Goal: Task Accomplishment & Management: Use online tool/utility

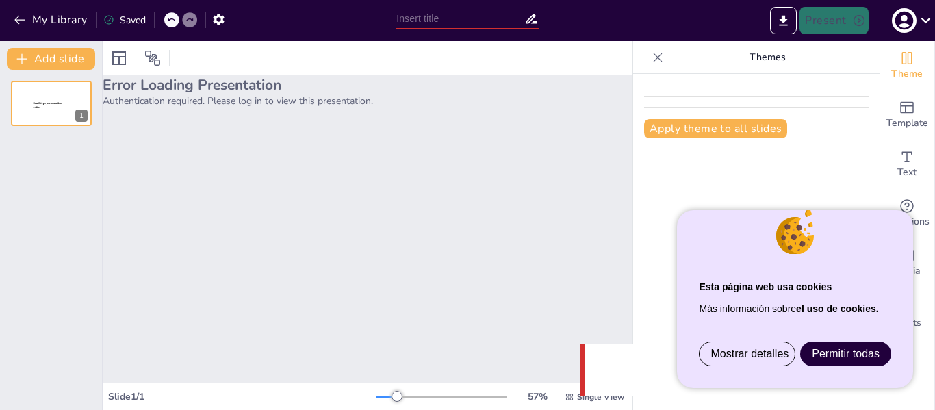
click at [854, 353] on font "Permitir todas" at bounding box center [846, 354] width 68 height 12
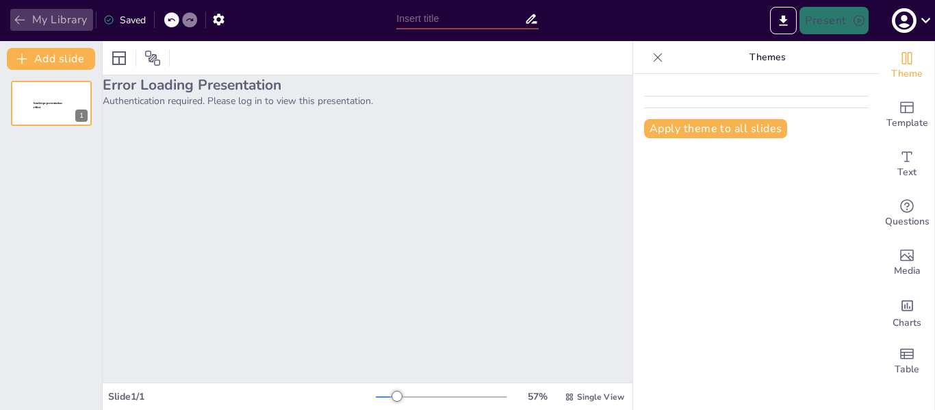
click at [59, 24] on button "My Library" at bounding box center [51, 20] width 83 height 22
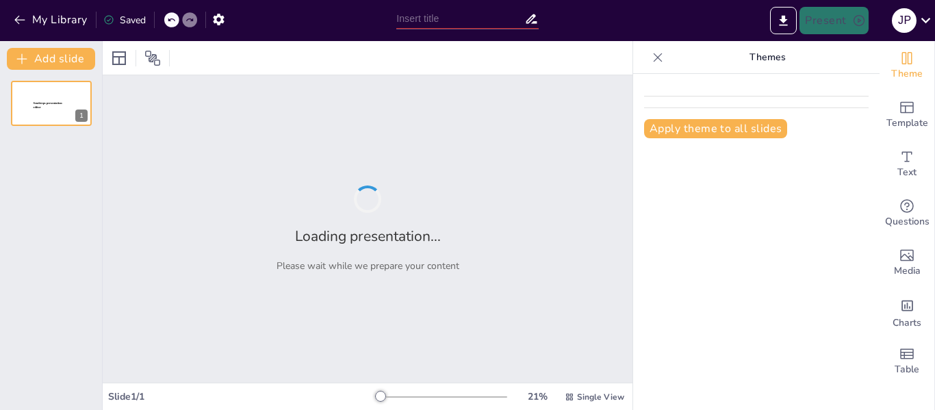
type input "Herramientas y Maquinaria: Mantenimiento y Seguridad en la Manipulación de Alim…"
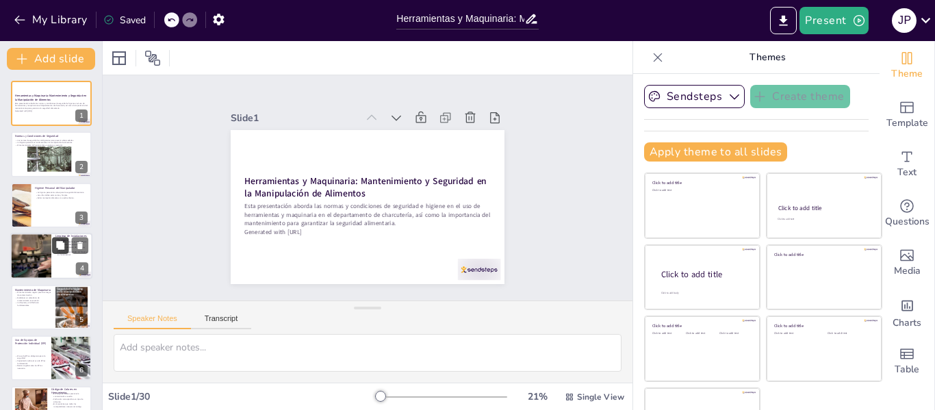
checkbox input "true"
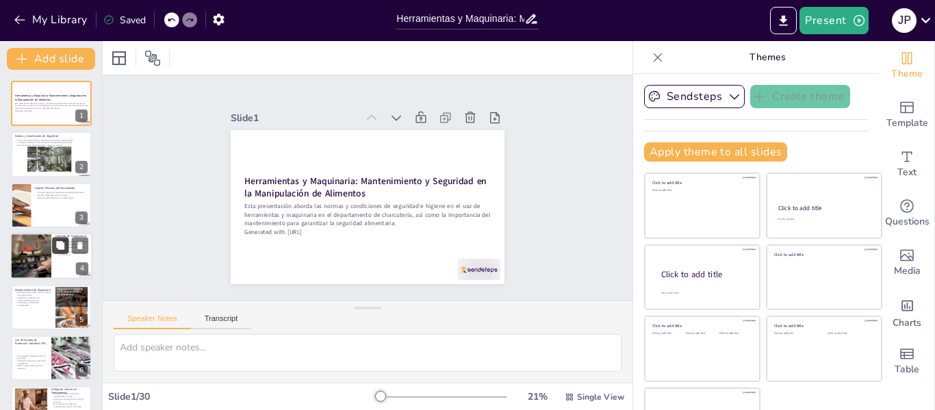
checkbox input "true"
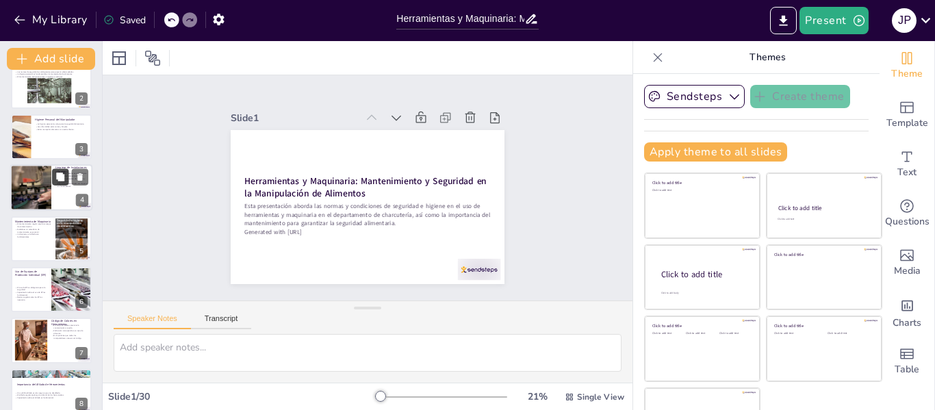
checkbox input "true"
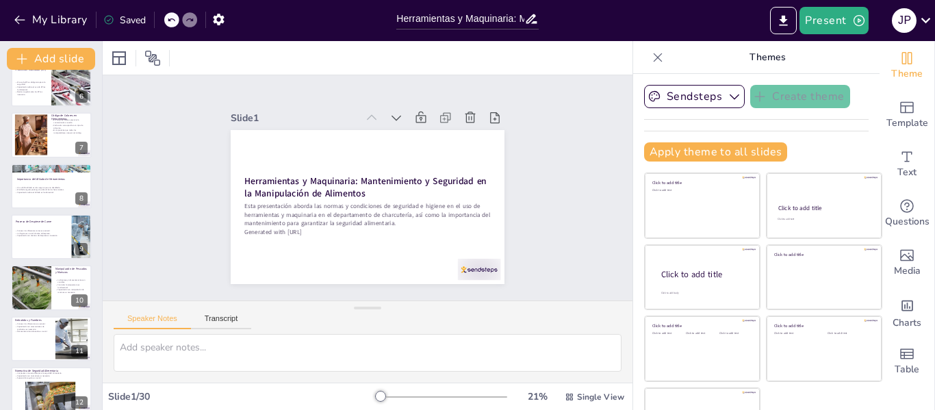
checkbox input "true"
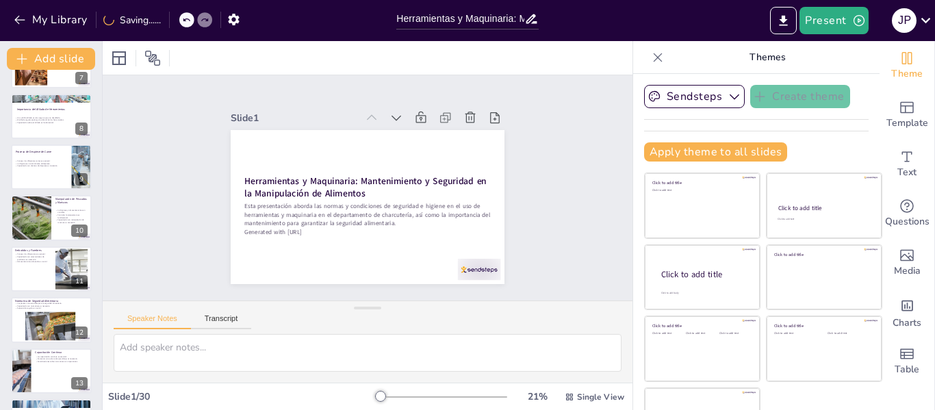
checkbox input "true"
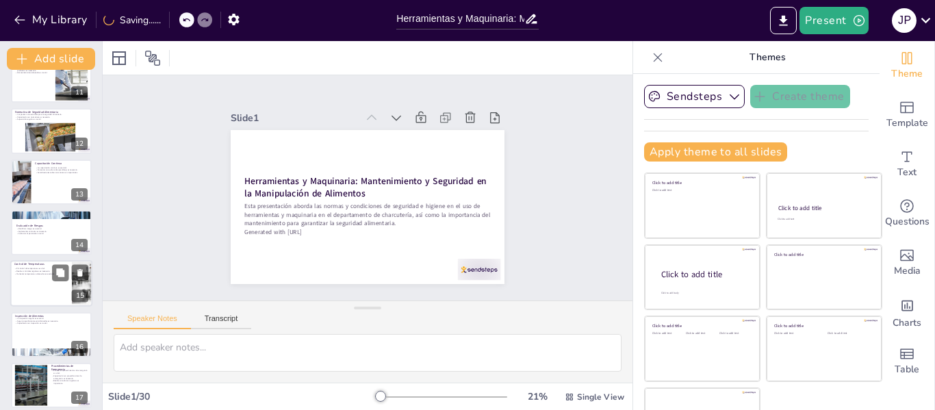
checkbox input "true"
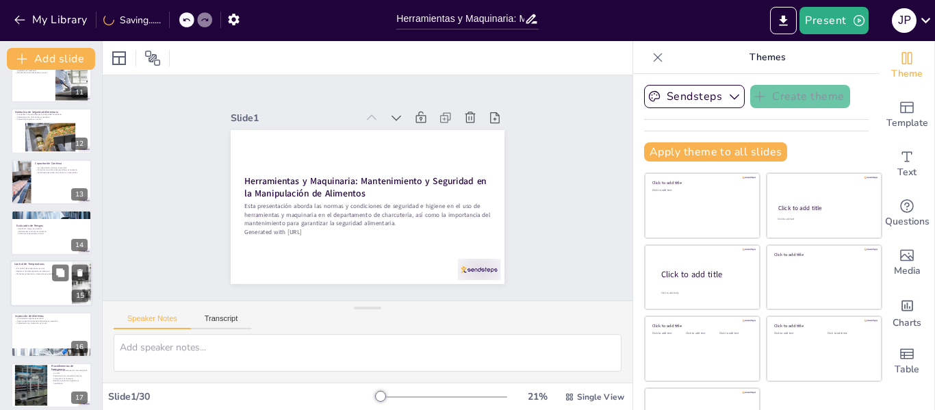
checkbox input "true"
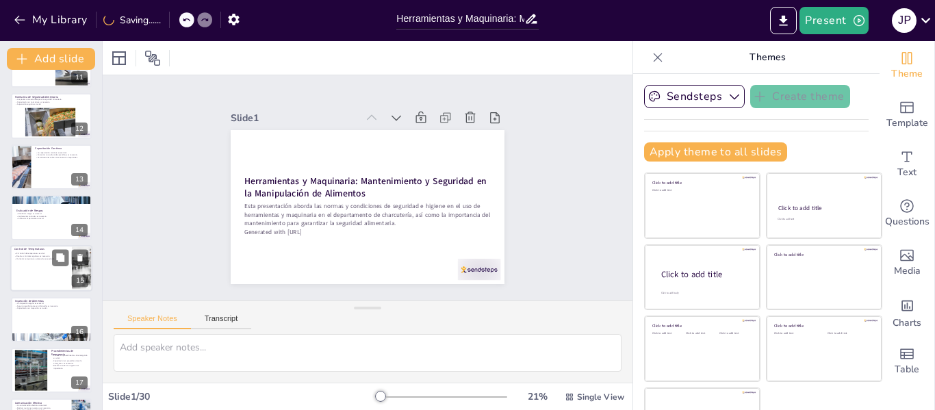
checkbox input "true"
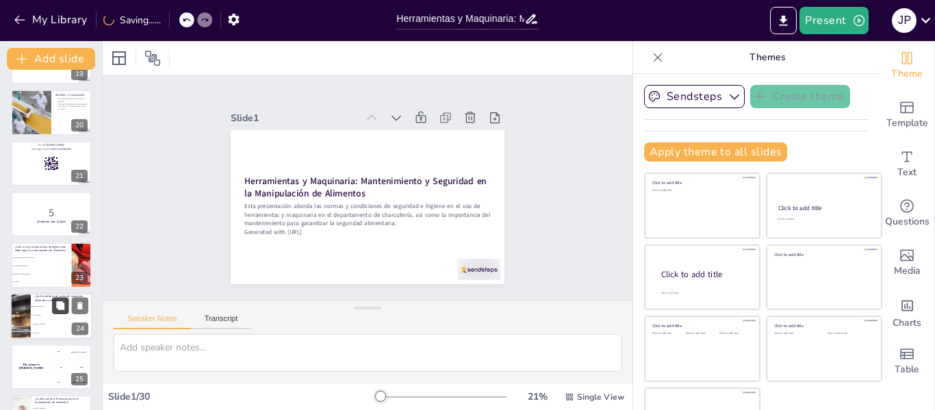
checkbox input "true"
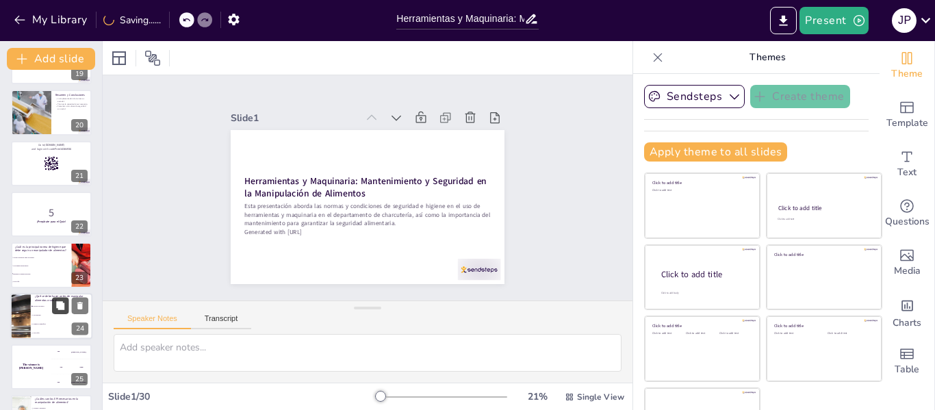
checkbox input "true"
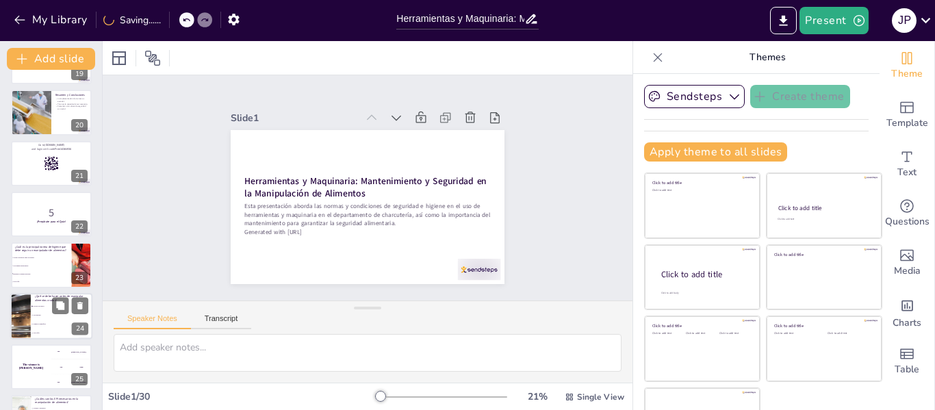
checkbox input "true"
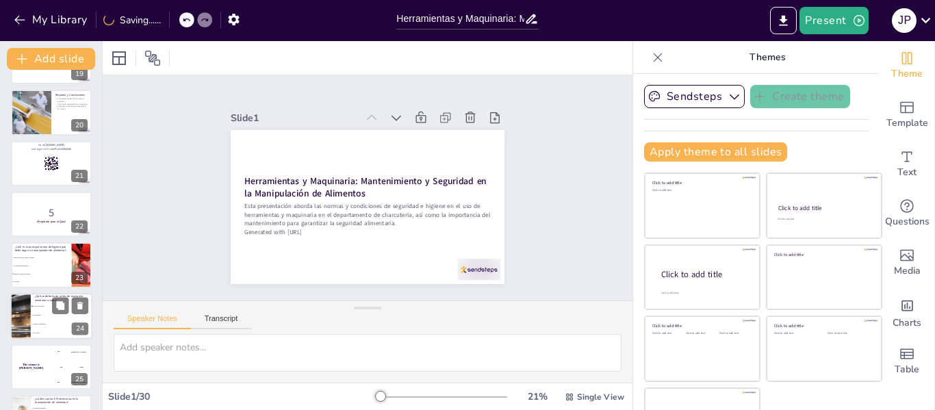
checkbox input "true"
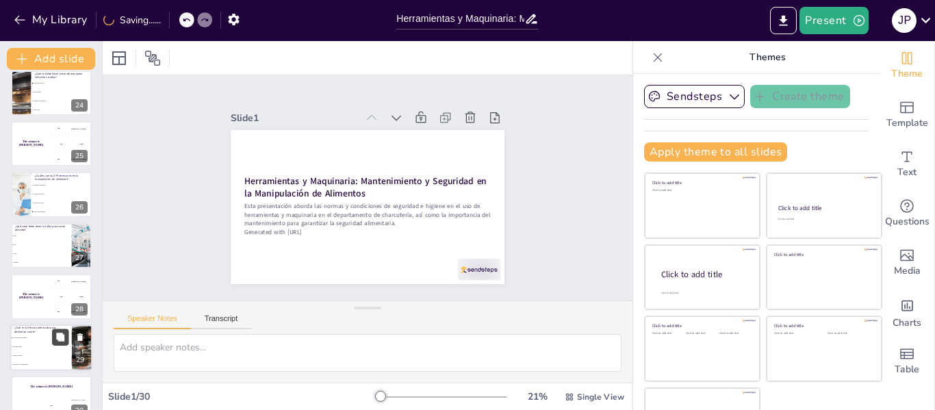
scroll to position [1203, 0]
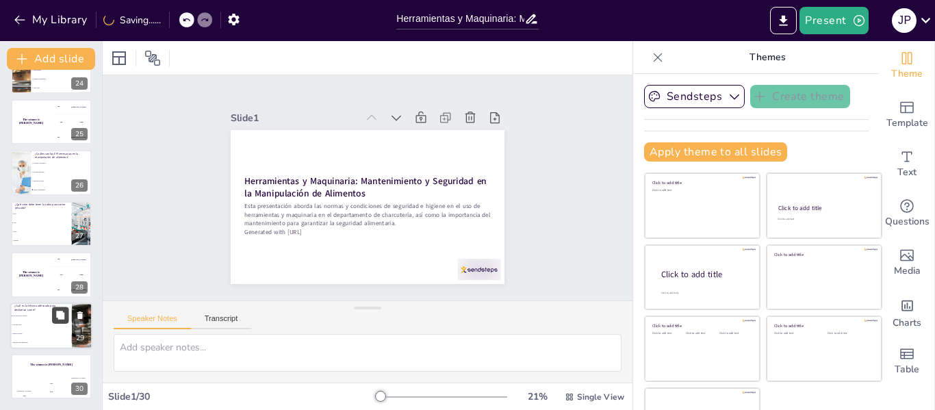
checkbox input "true"
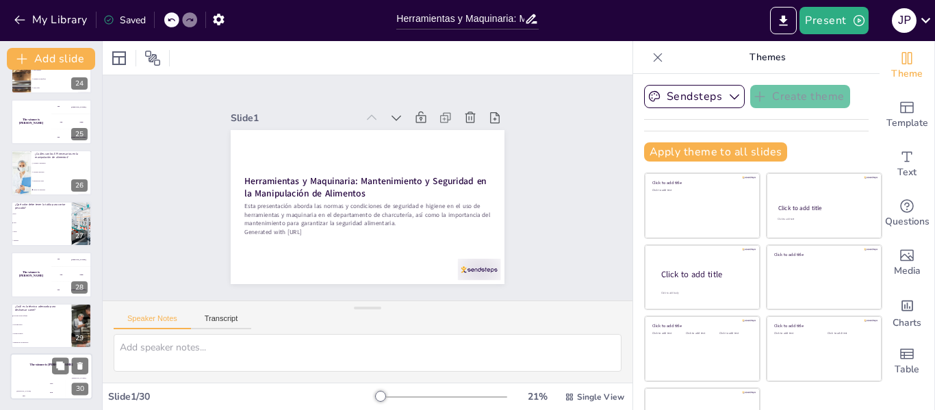
checkbox input "true"
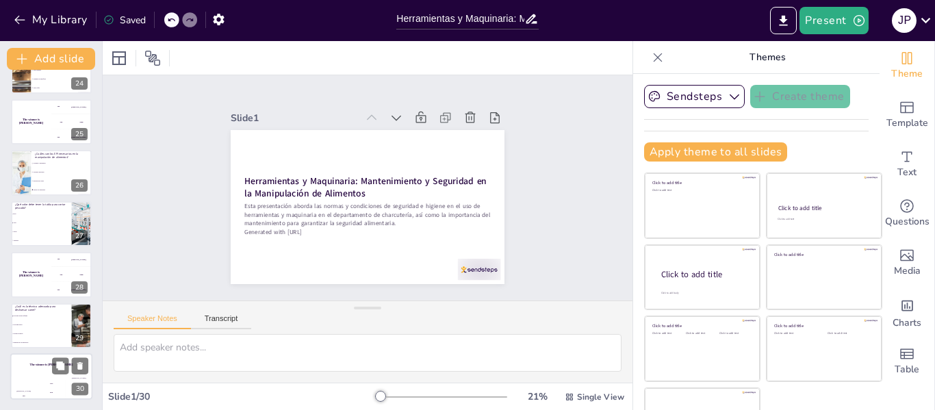
checkbox input "true"
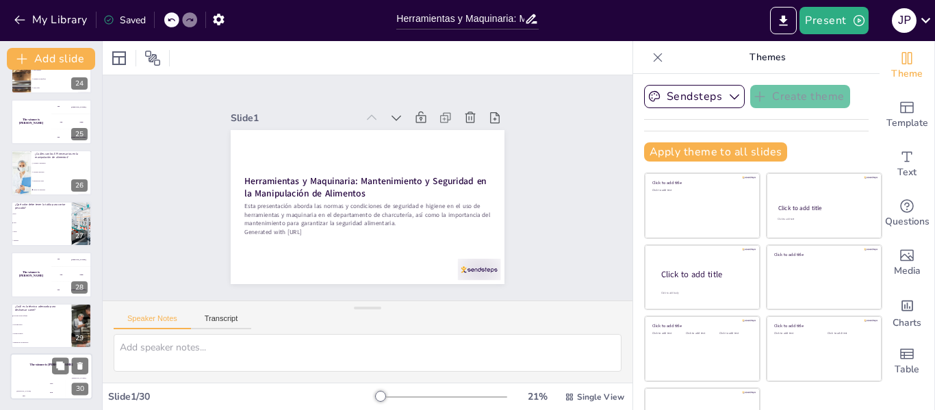
checkbox input "true"
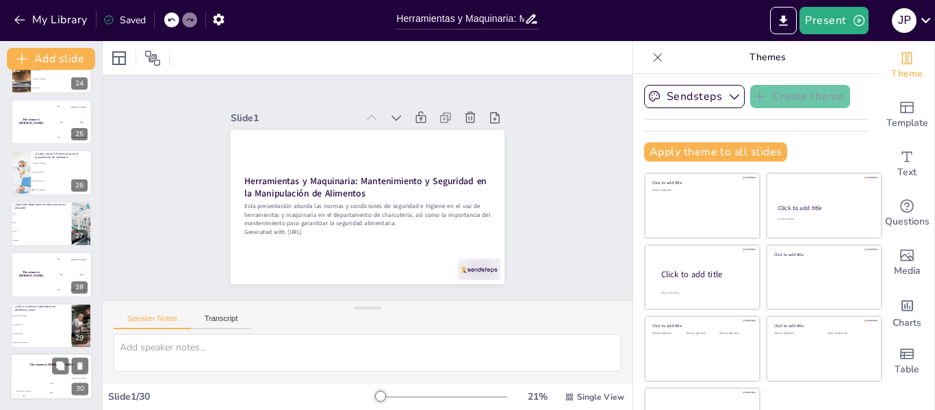
checkbox input "true"
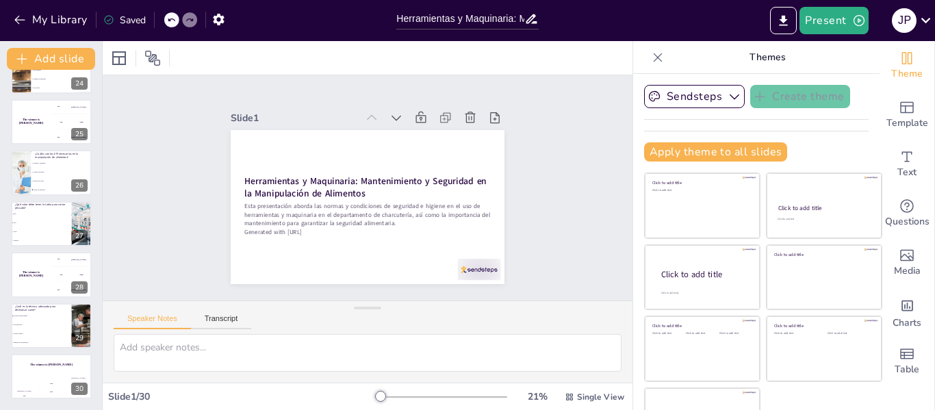
checkbox input "true"
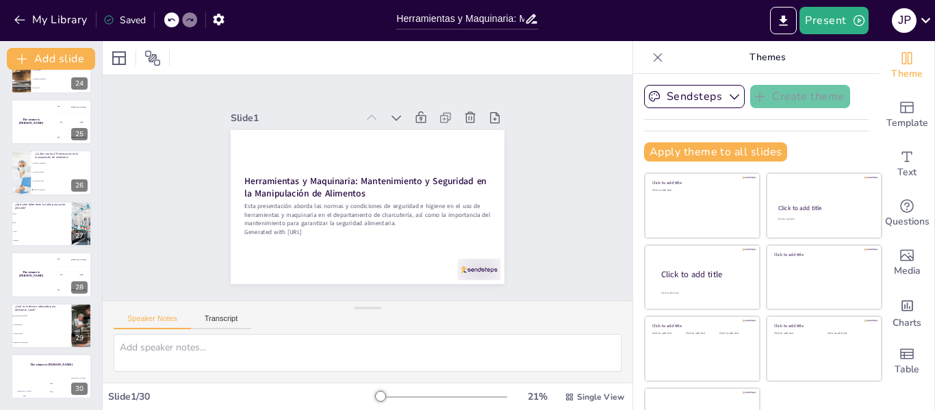
scroll to position [43, 0]
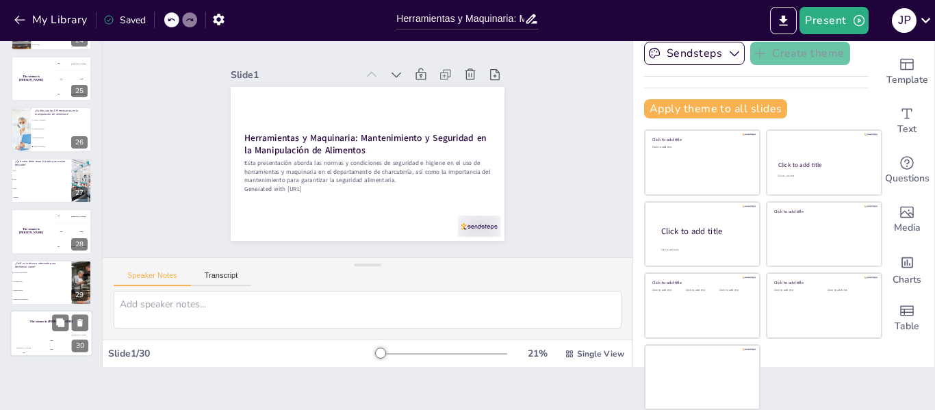
checkbox input "true"
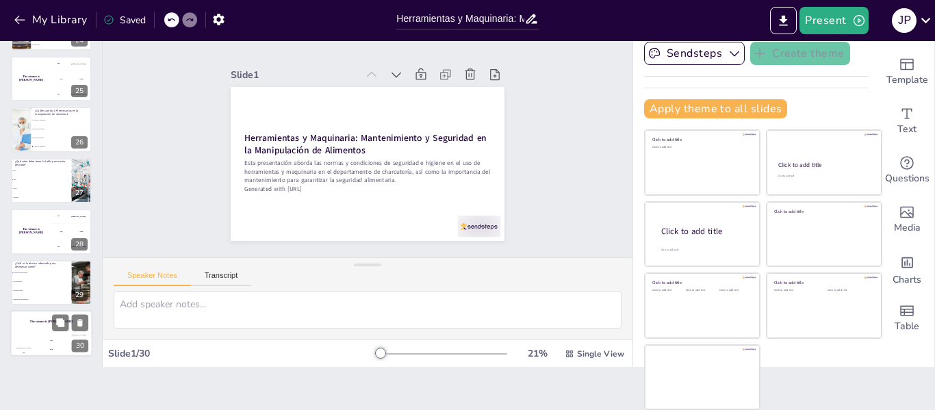
checkbox input "true"
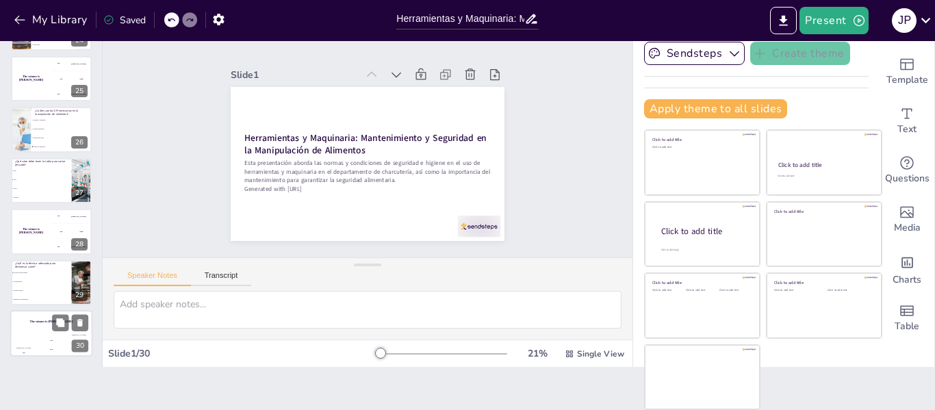
checkbox input "true"
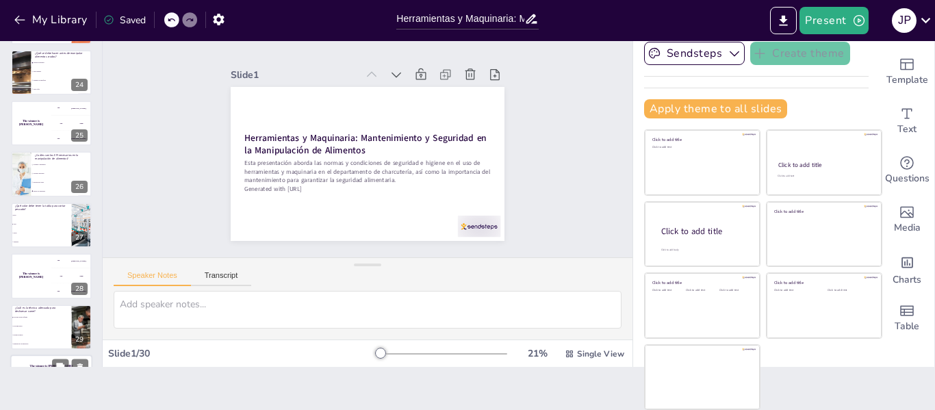
scroll to position [1135, 0]
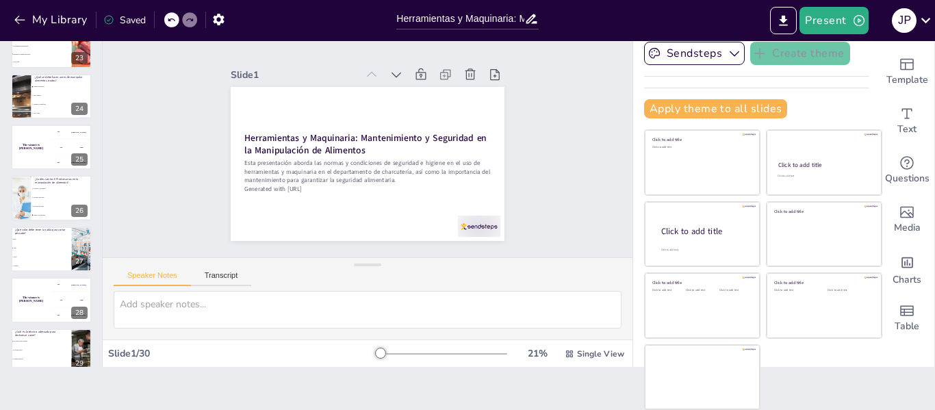
checkbox input "true"
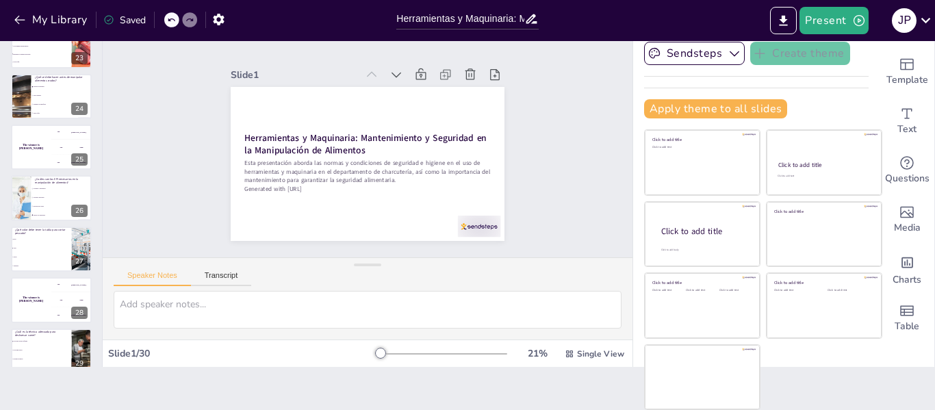
checkbox input "true"
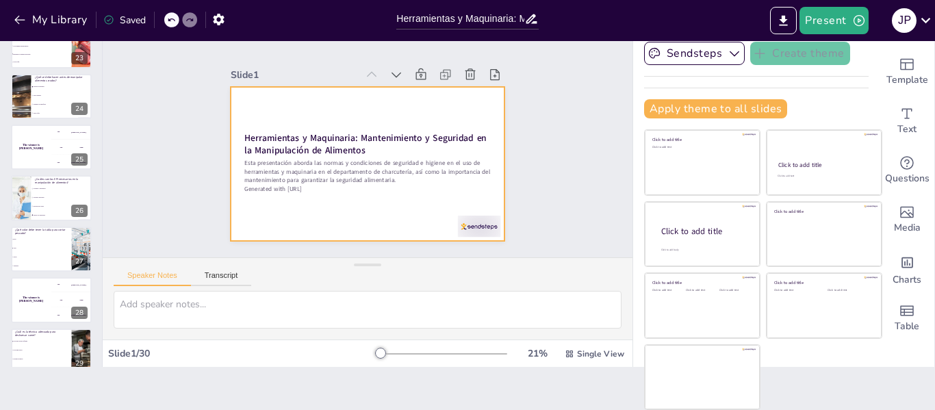
scroll to position [0, 0]
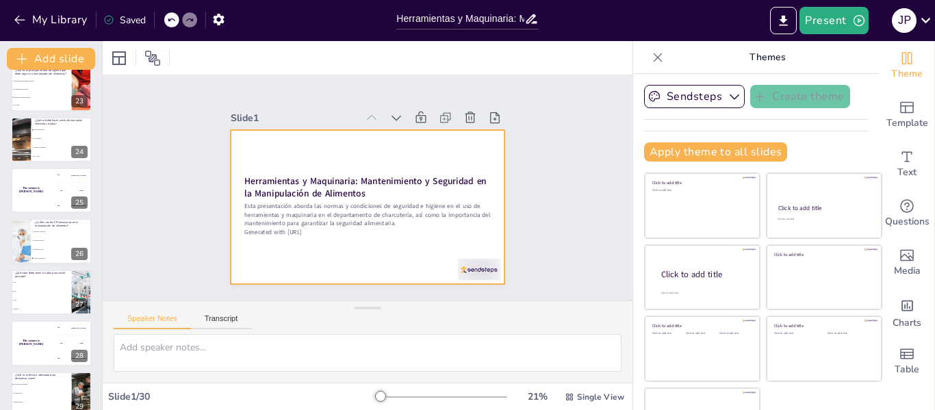
checkbox input "true"
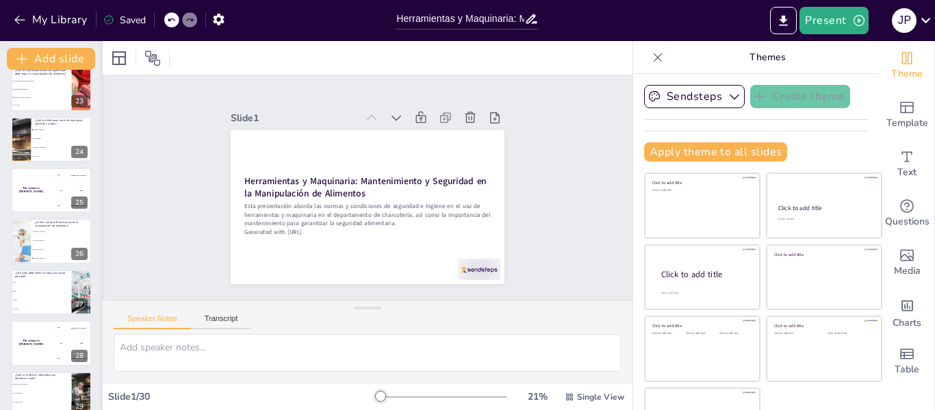
checkbox input "true"
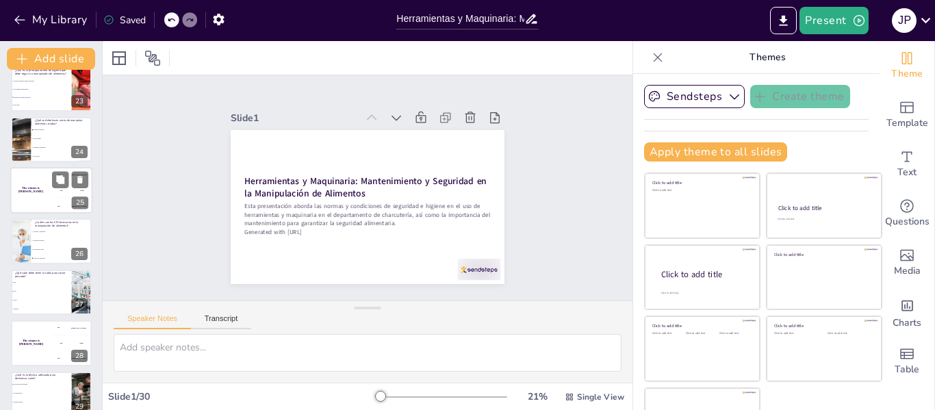
checkbox input "true"
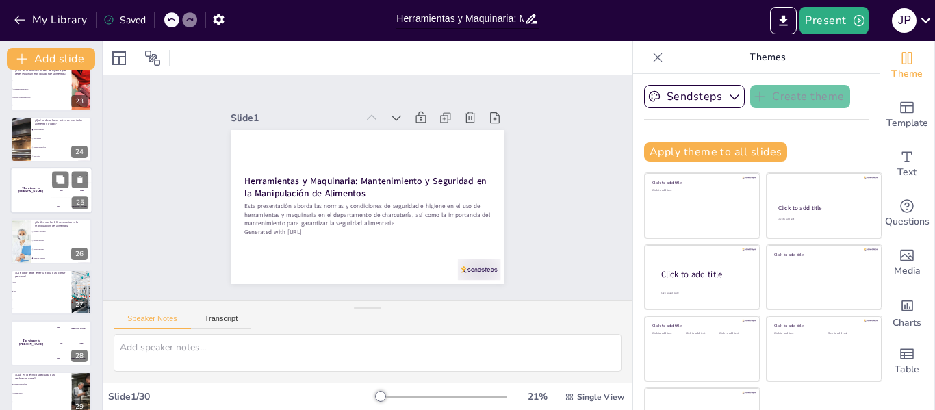
checkbox input "true"
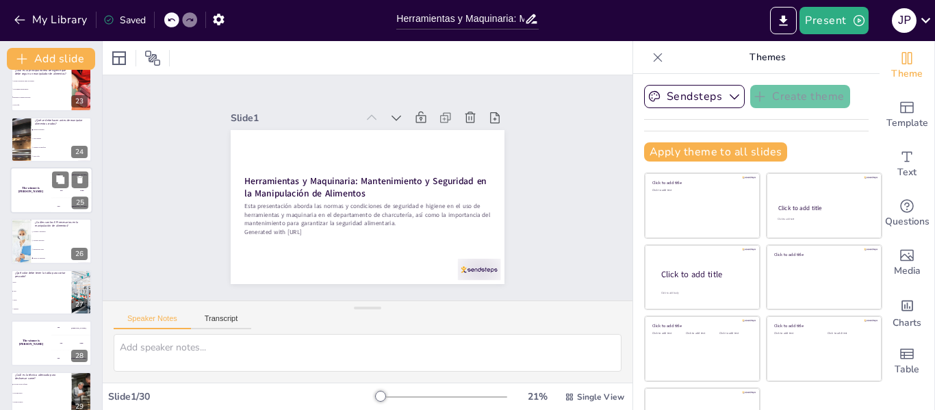
checkbox input "true"
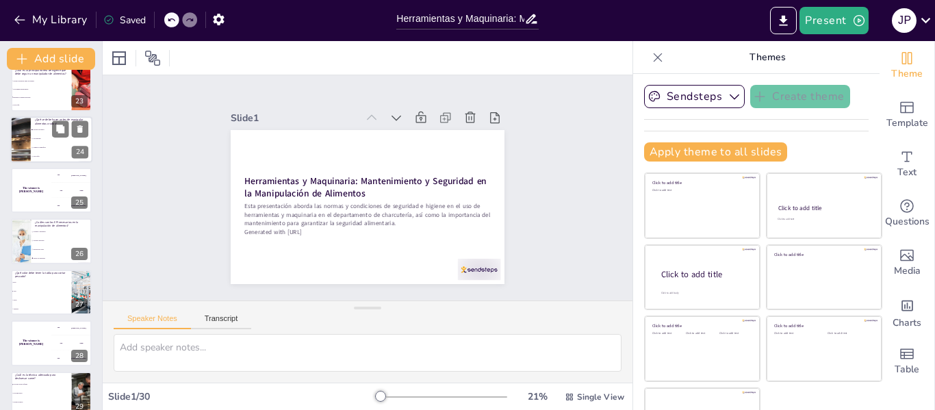
checkbox input "true"
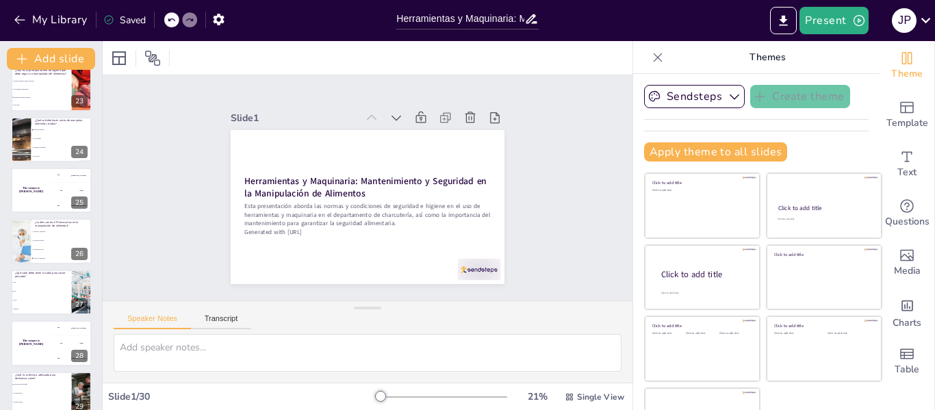
checkbox input "true"
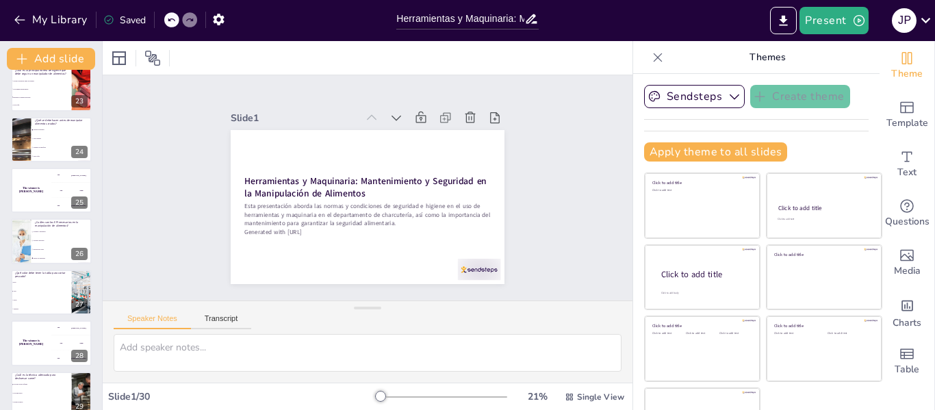
checkbox input "true"
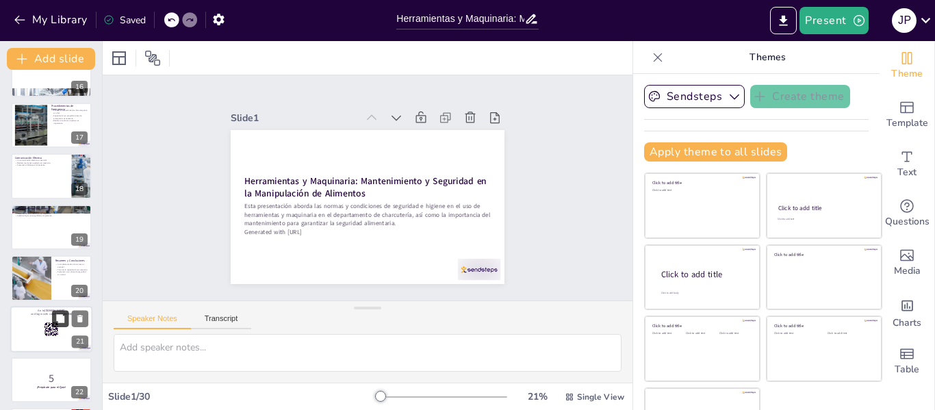
checkbox input "true"
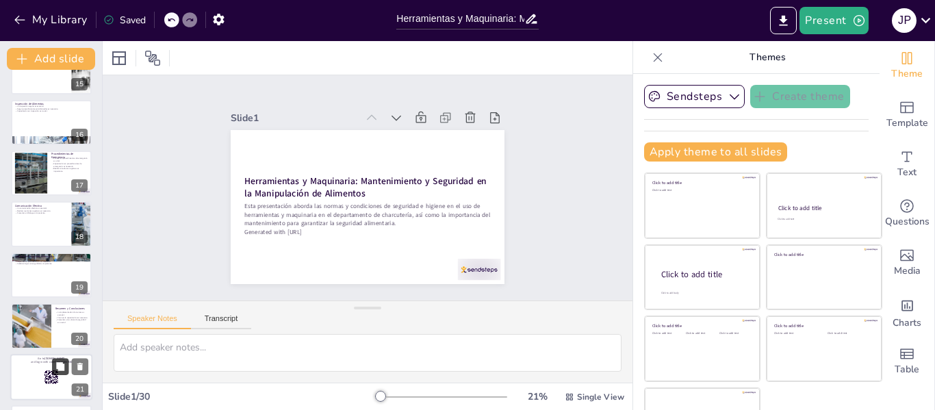
checkbox input "true"
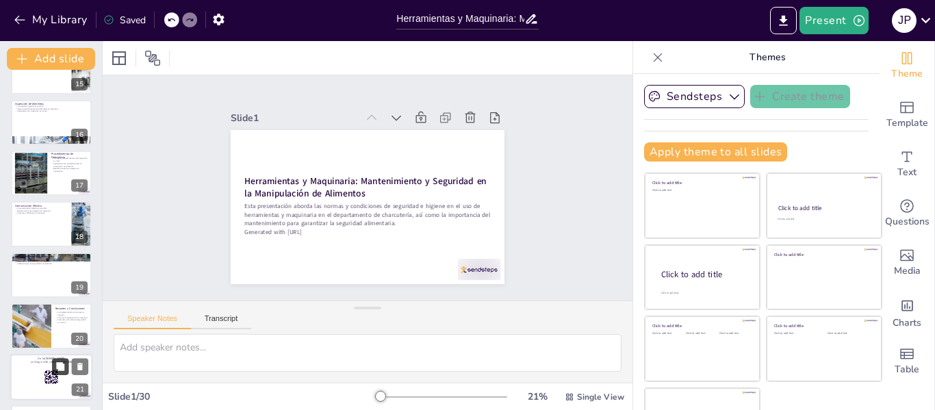
checkbox input "true"
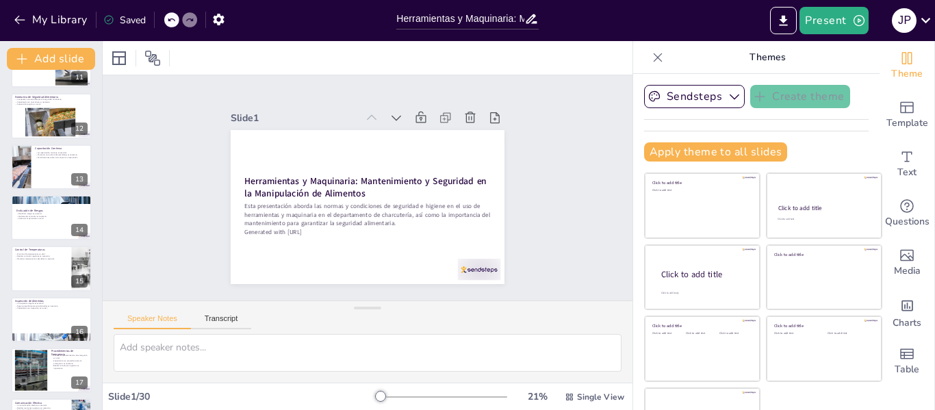
checkbox input "true"
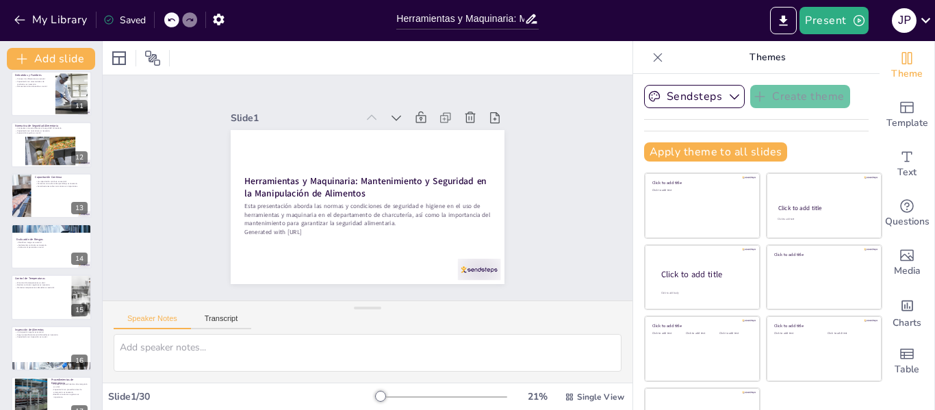
checkbox input "true"
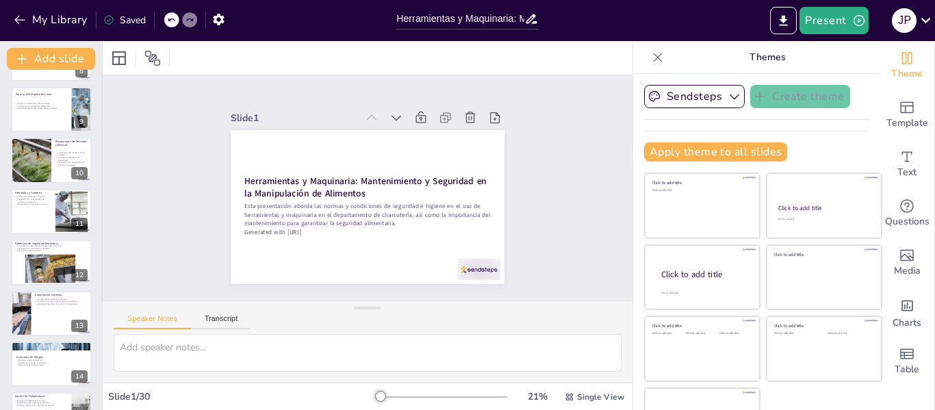
checkbox input "true"
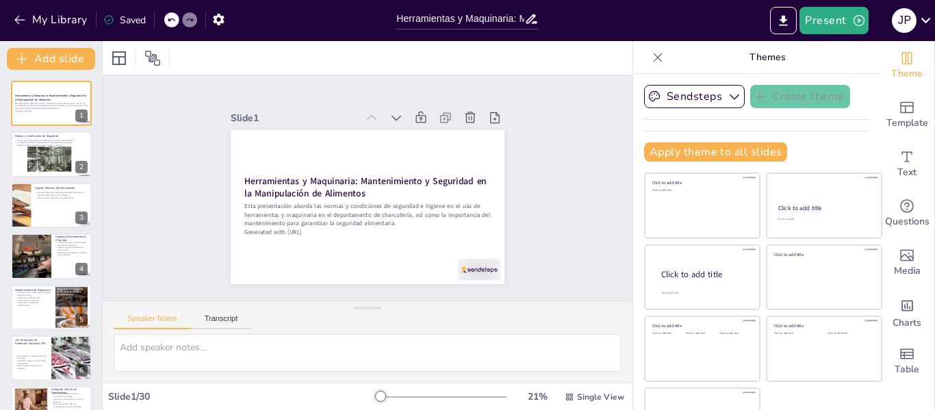
checkbox input "true"
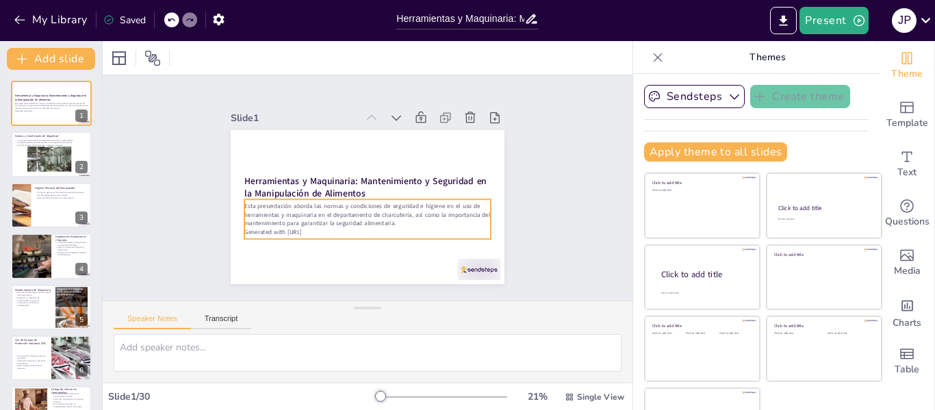
checkbox input "true"
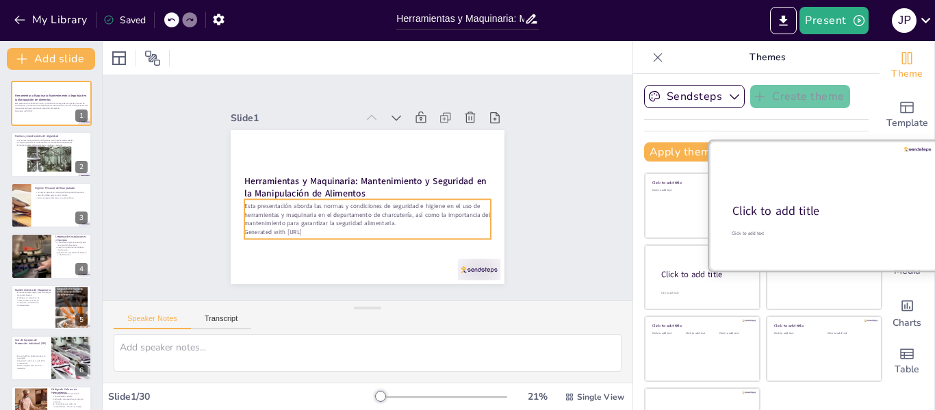
checkbox input "true"
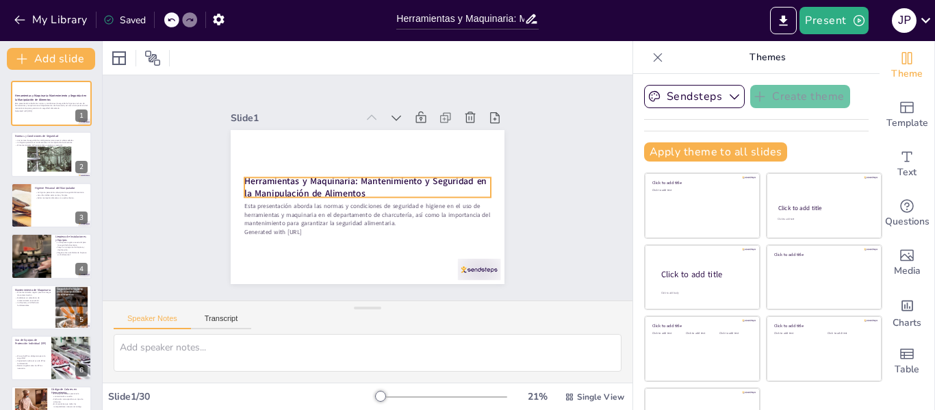
click at [434, 192] on div "Herramientas y Maquinaria: Mantenimiento y Seguridad en la Manipulación de Alim…" at bounding box center [364, 206] width 300 height 207
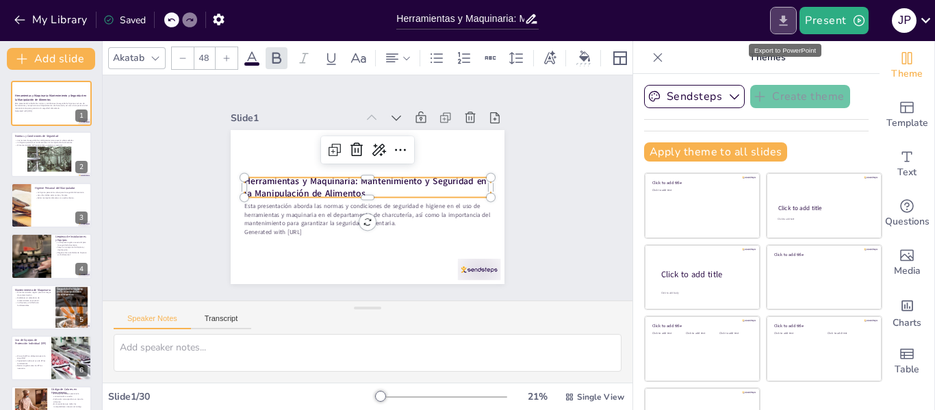
click at [785, 23] on icon "Export to PowerPoint" at bounding box center [783, 21] width 14 height 14
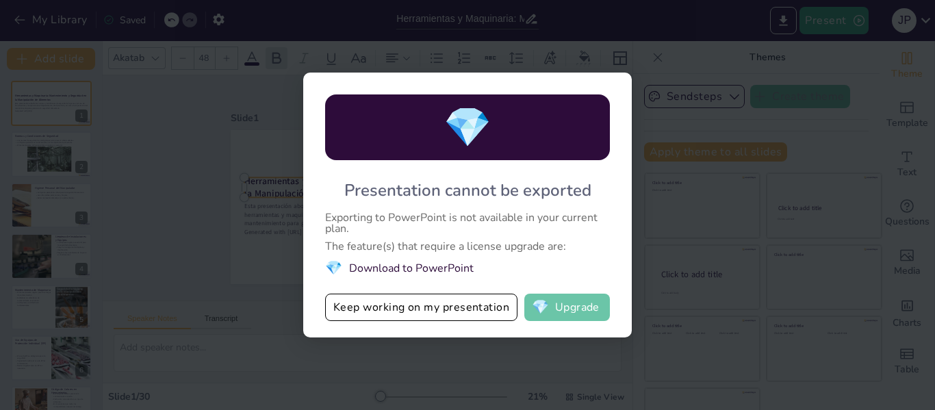
click at [568, 316] on button "💎 Upgrade" at bounding box center [567, 307] width 86 height 27
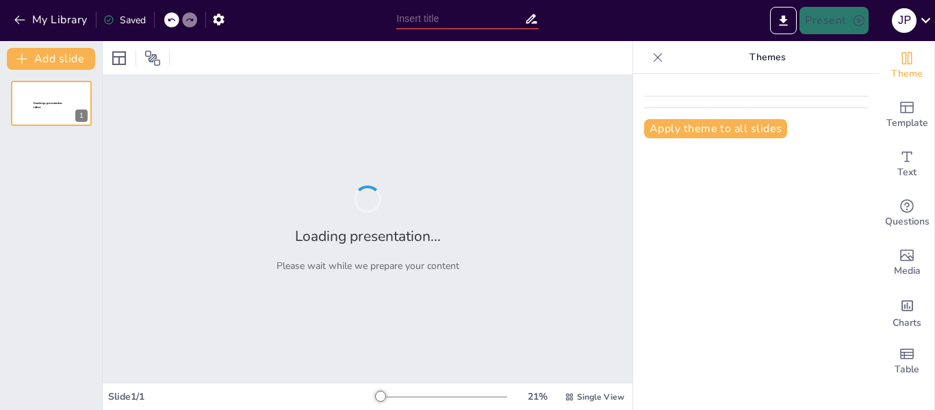
type input "Herramientas y Maquinaria: Mantenimiento y Seguridad en la Manipulación de Alim…"
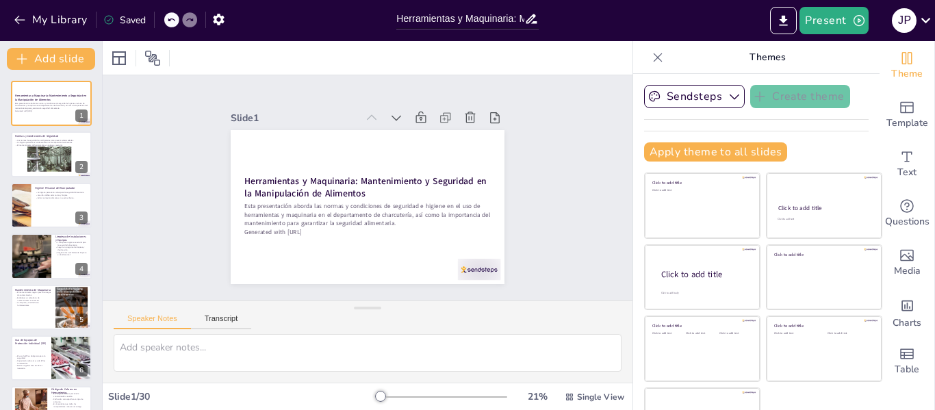
checkbox input "true"
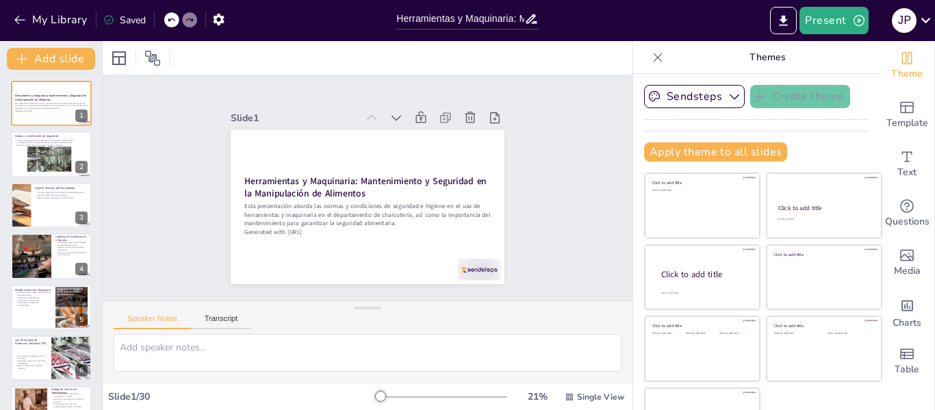
checkbox input "true"
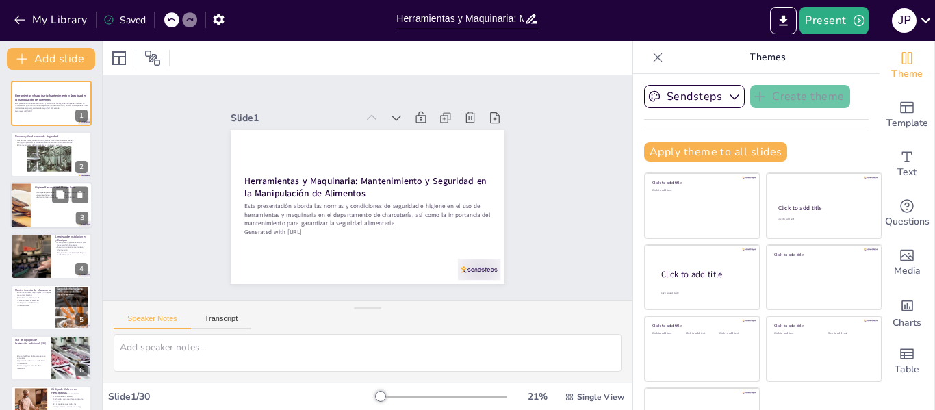
checkbox input "true"
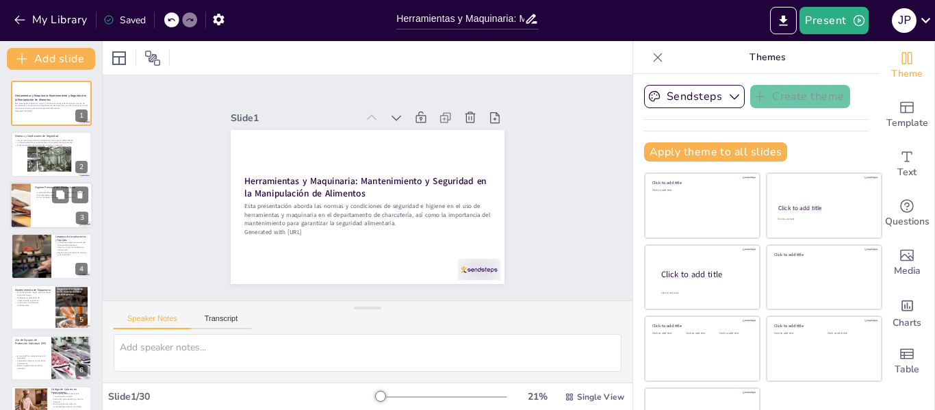
checkbox input "true"
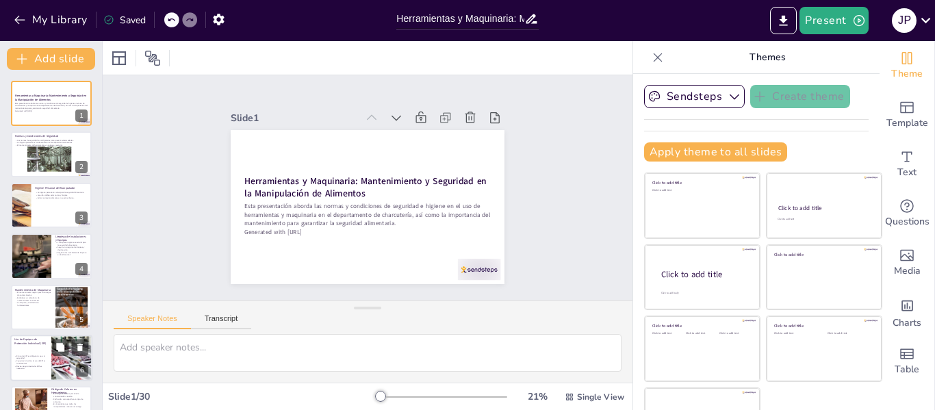
checkbox input "true"
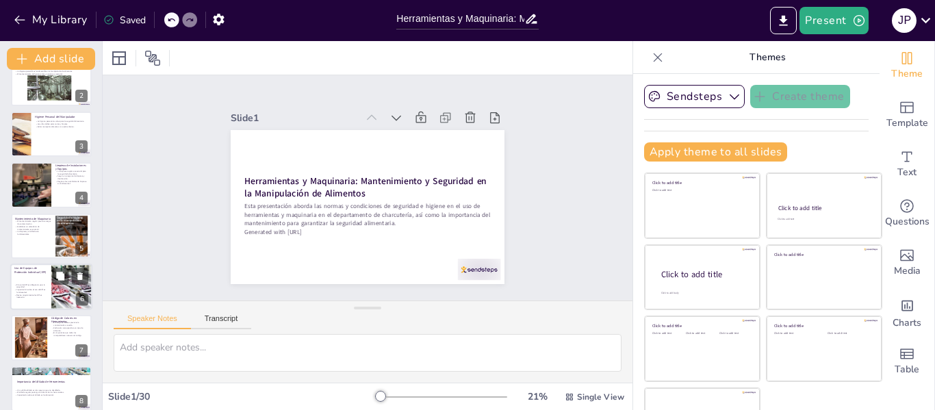
checkbox input "true"
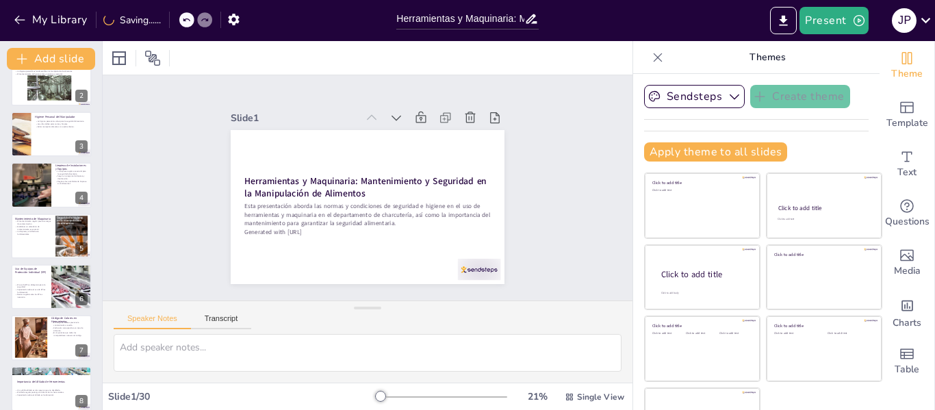
checkbox input "true"
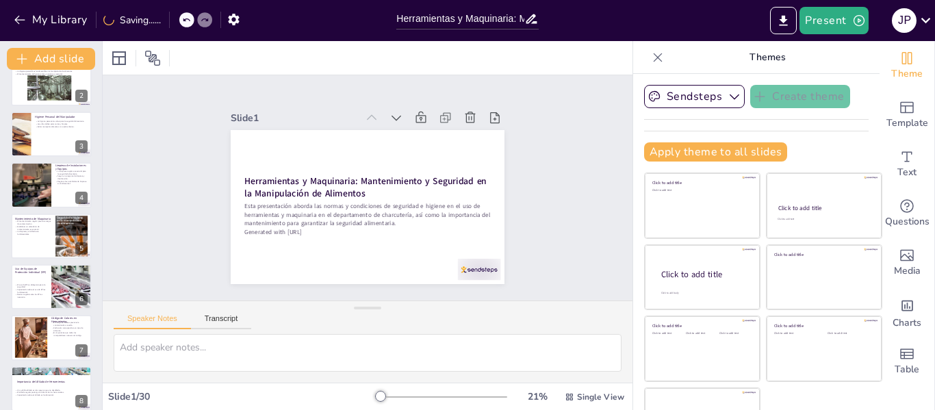
checkbox input "true"
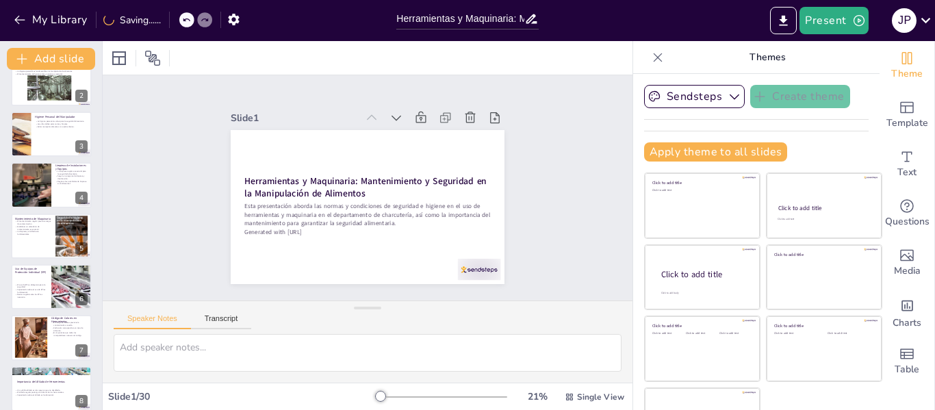
checkbox input "true"
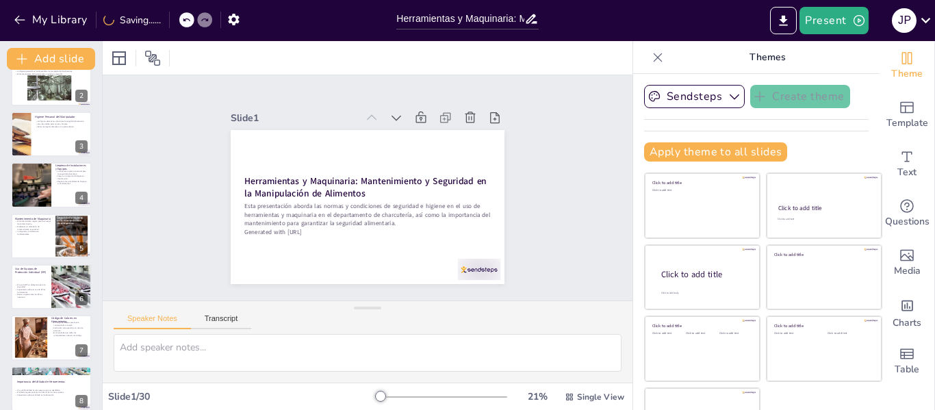
checkbox input "true"
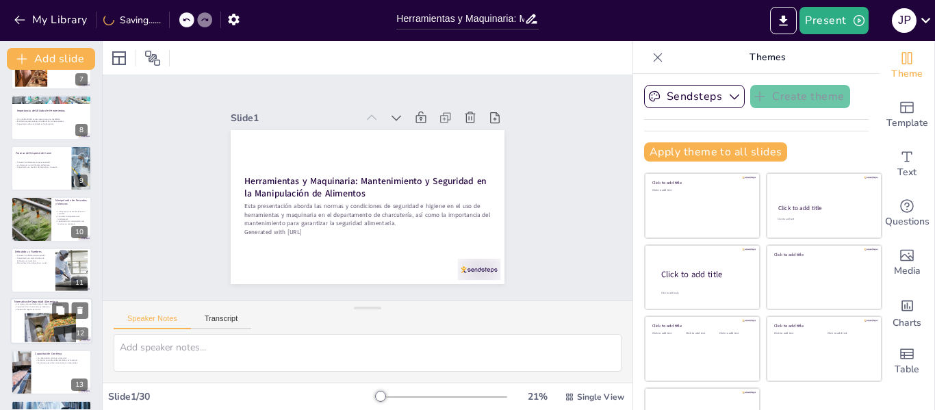
checkbox input "true"
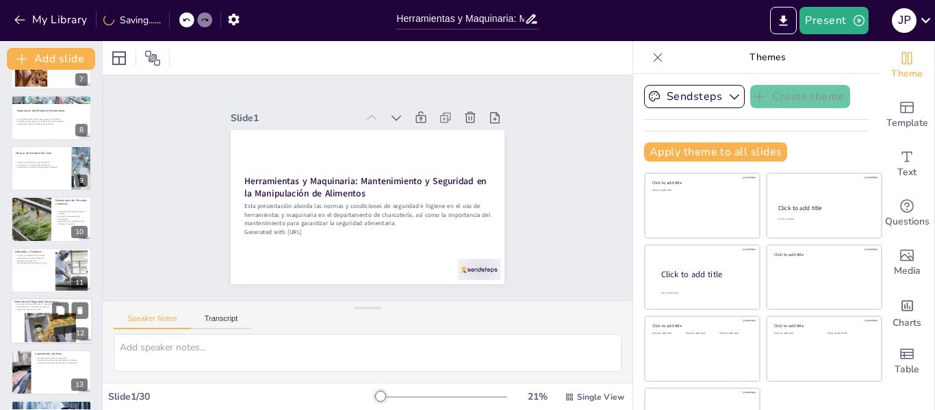
checkbox input "true"
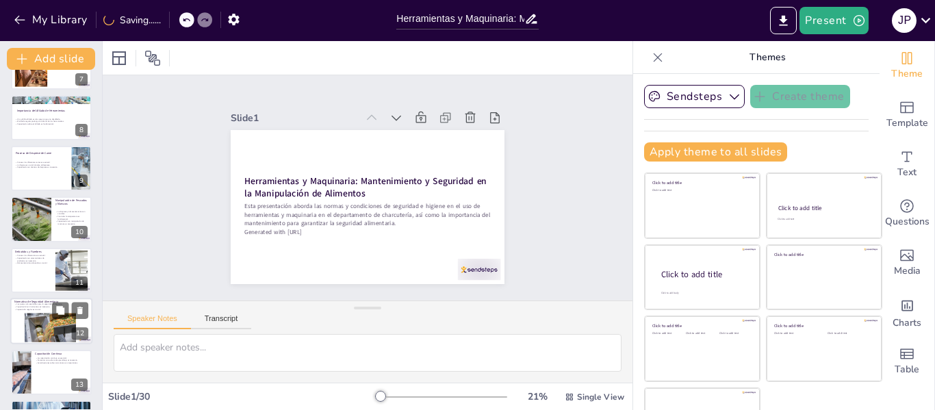
checkbox input "true"
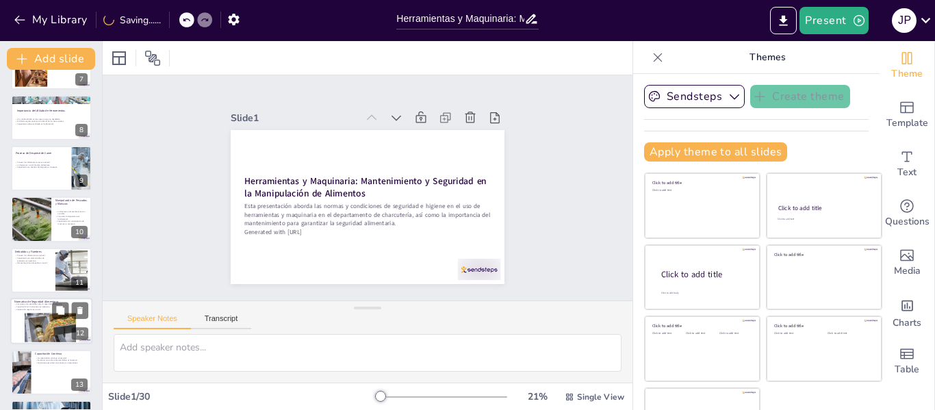
checkbox input "true"
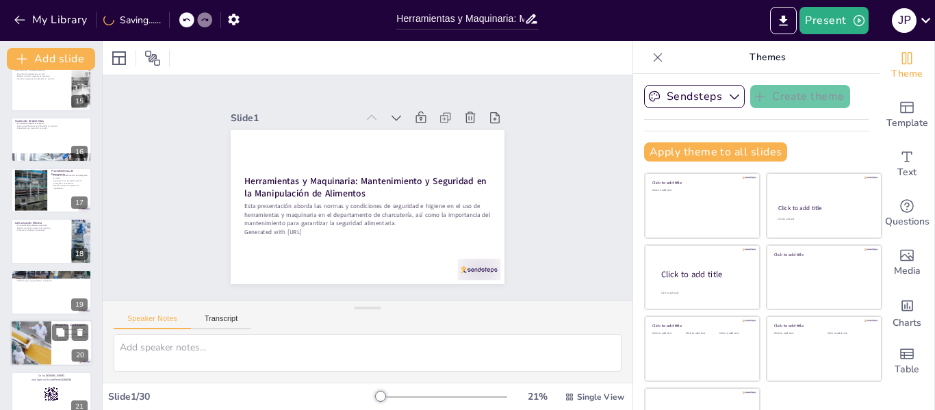
checkbox input "true"
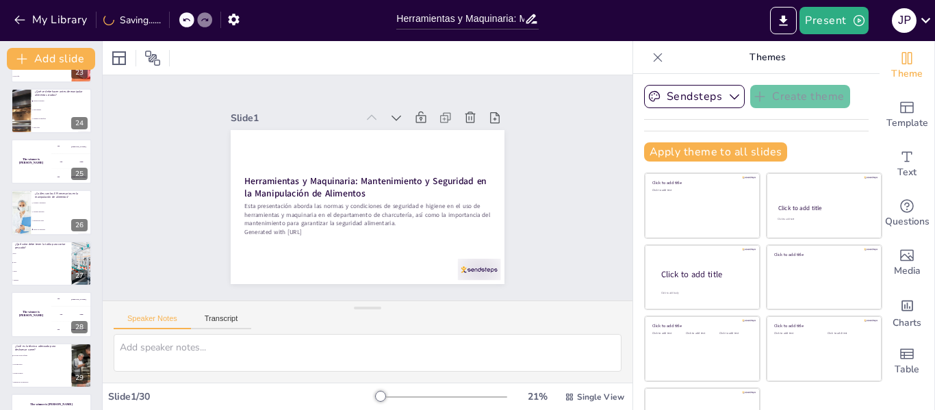
checkbox input "true"
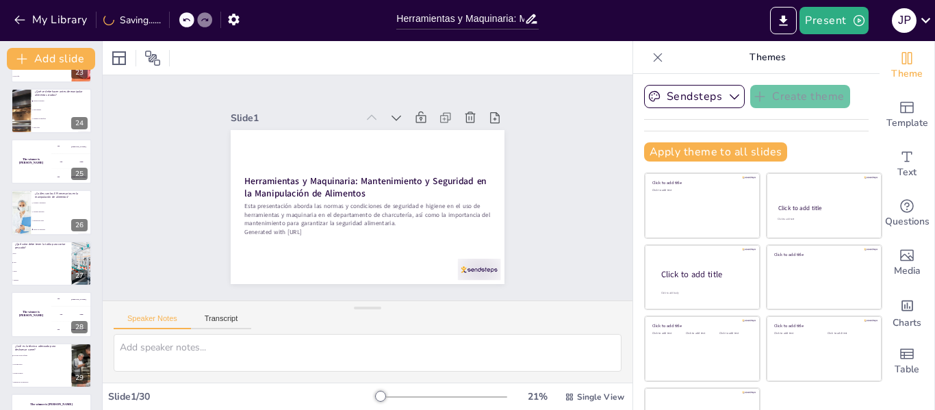
checkbox input "true"
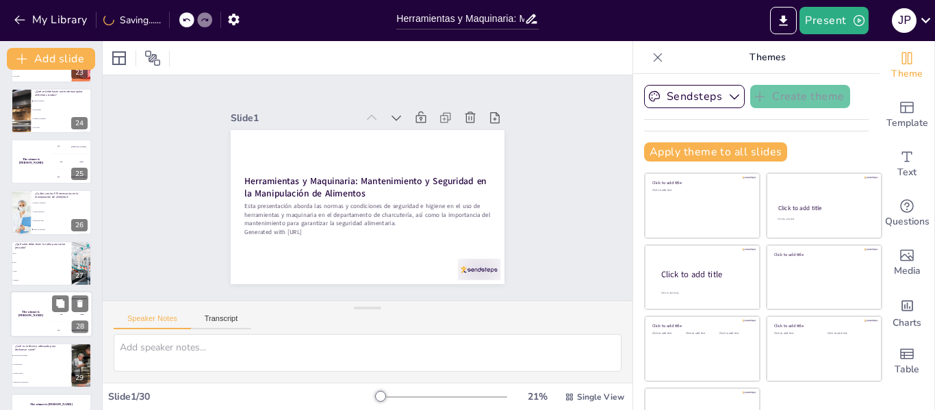
checkbox input "true"
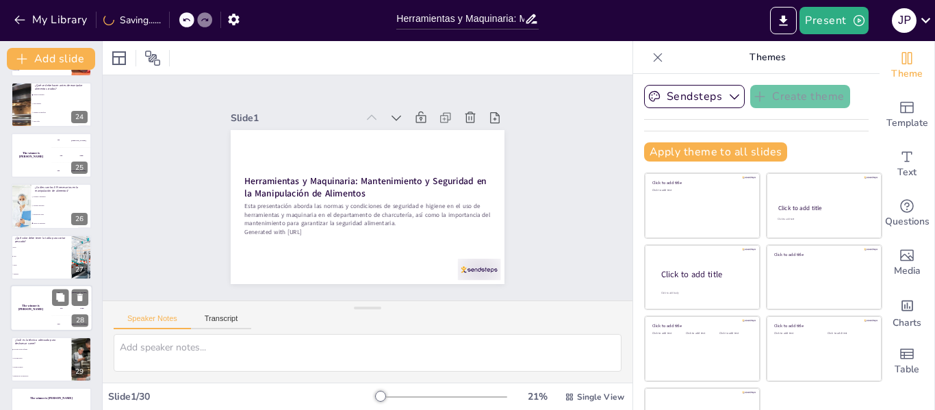
checkbox input "true"
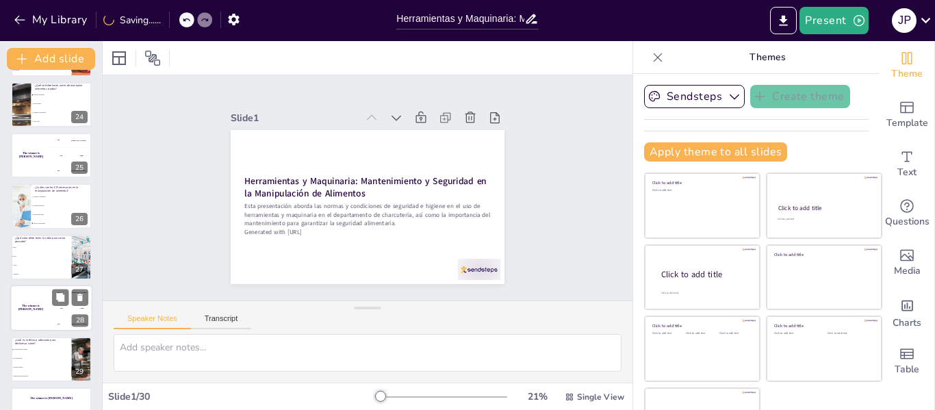
checkbox input "true"
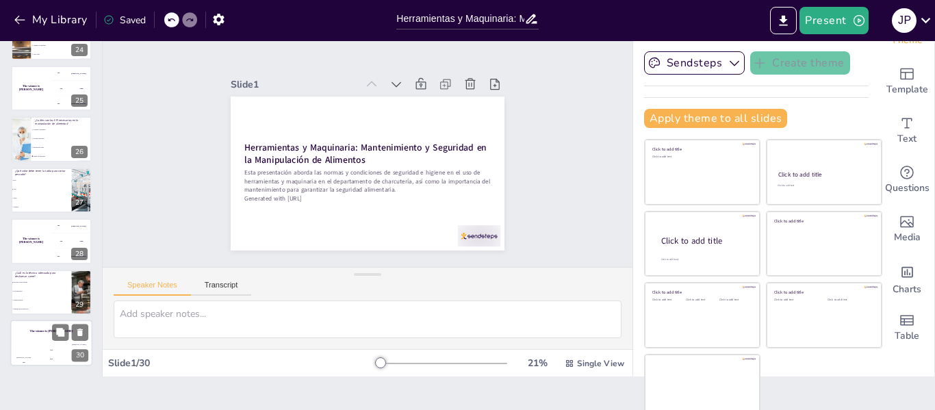
checkbox input "true"
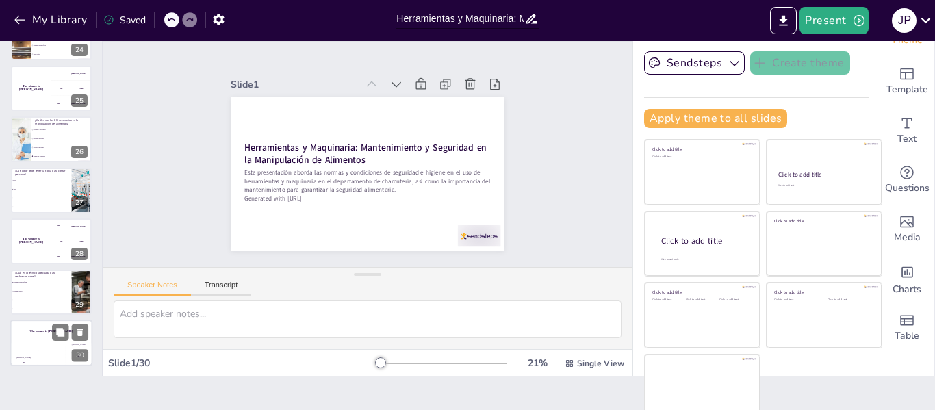
checkbox input "true"
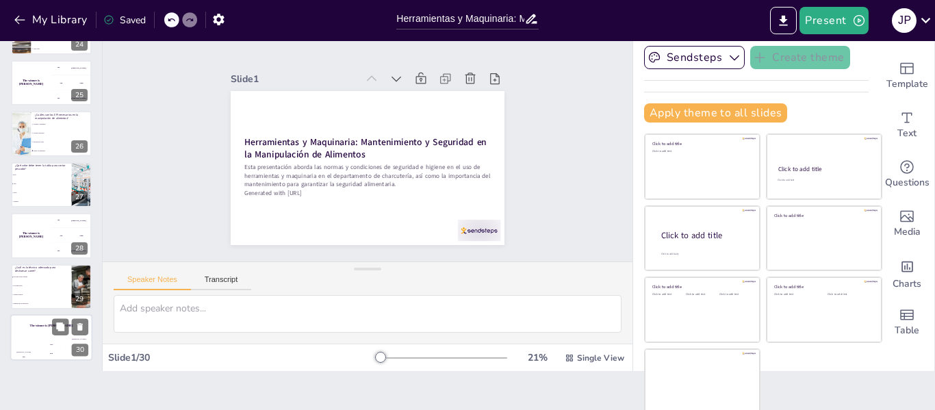
checkbox input "true"
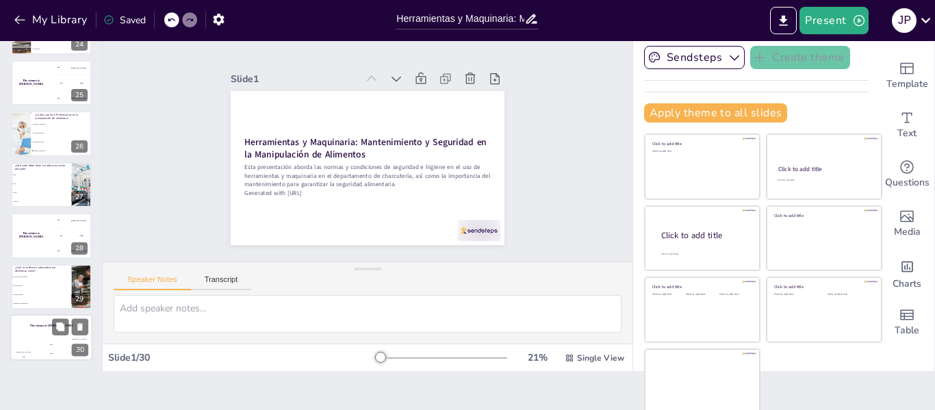
checkbox input "true"
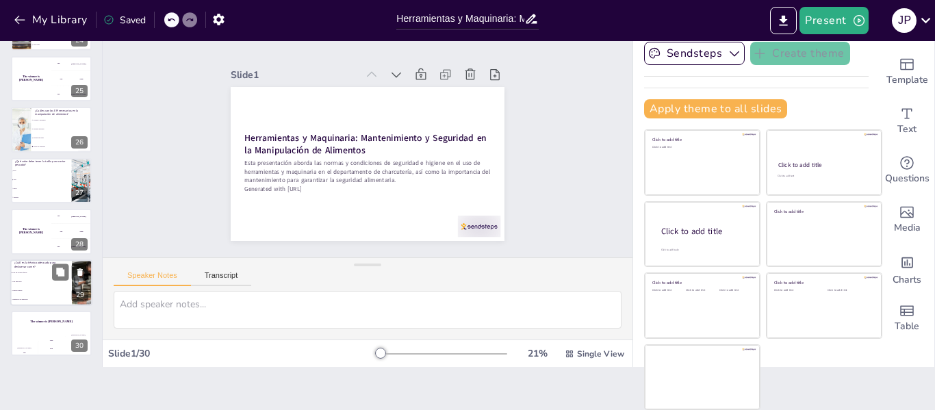
checkbox input "true"
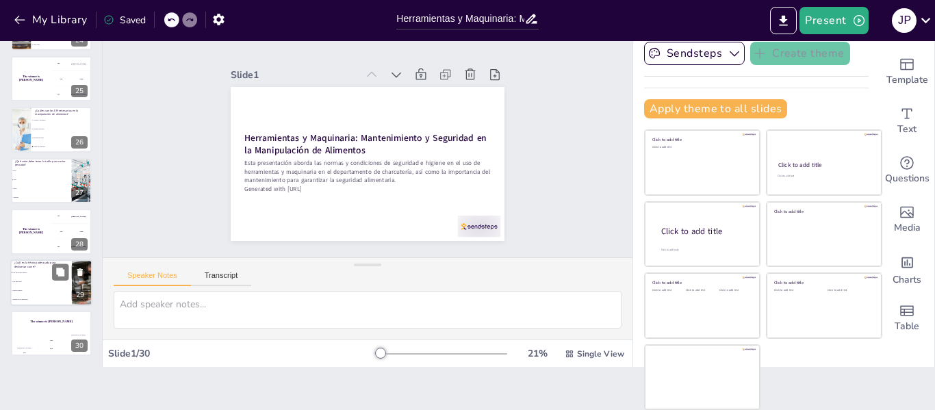
checkbox input "true"
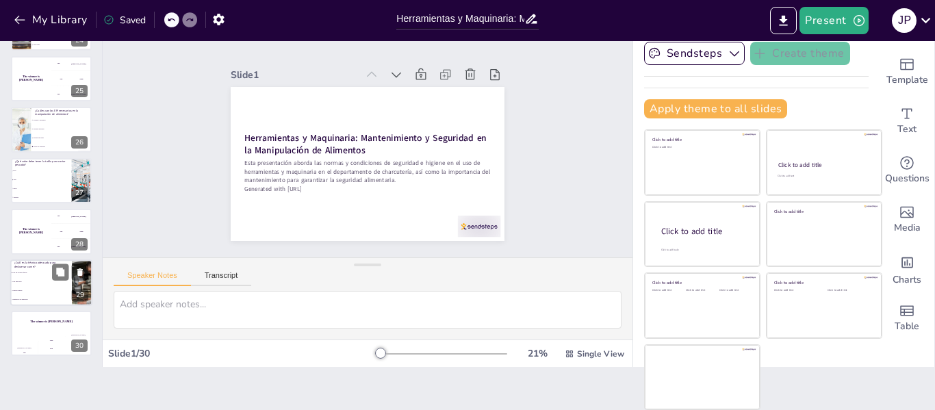
checkbox input "true"
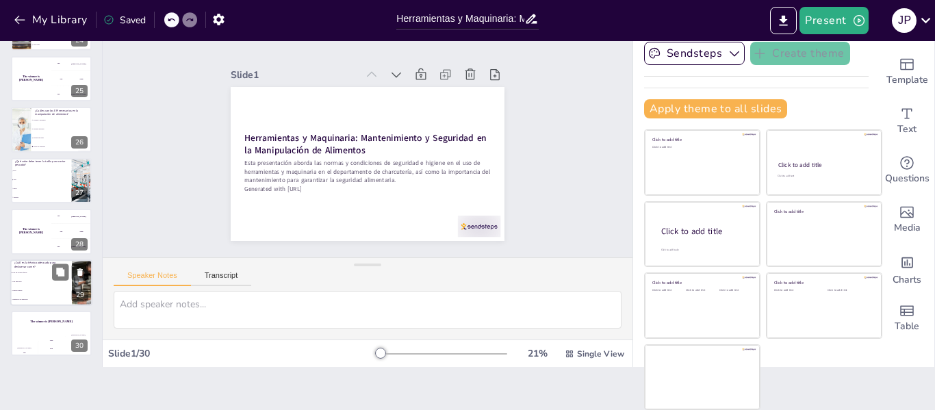
checkbox input "true"
click at [39, 285] on li "Usar una sierra" at bounding box center [41, 281] width 62 height 9
type textarea "La respuesta correcta es "Usar un cuchillo afilado". Esta técnica es esencial p…"
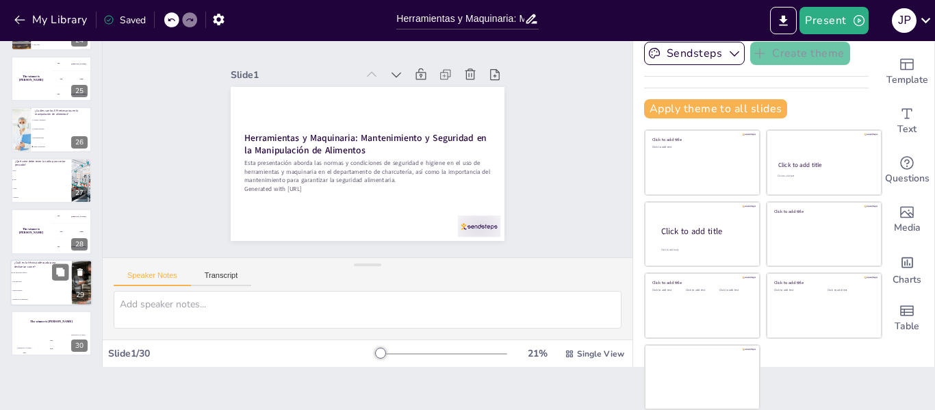
checkbox input "true"
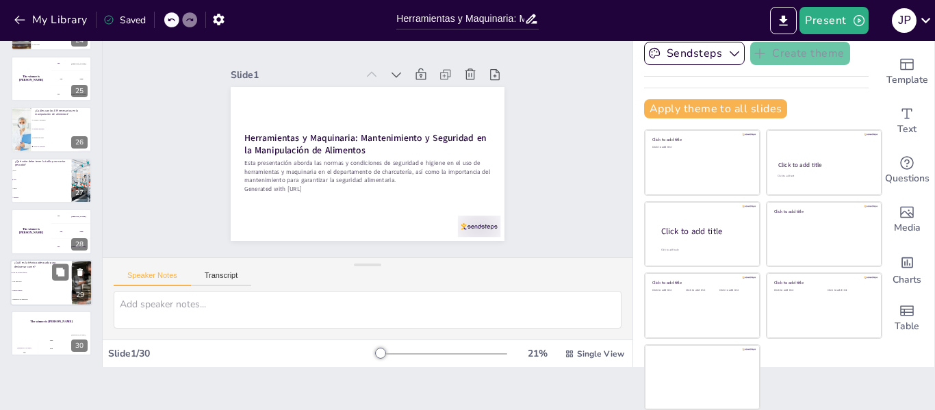
checkbox input "true"
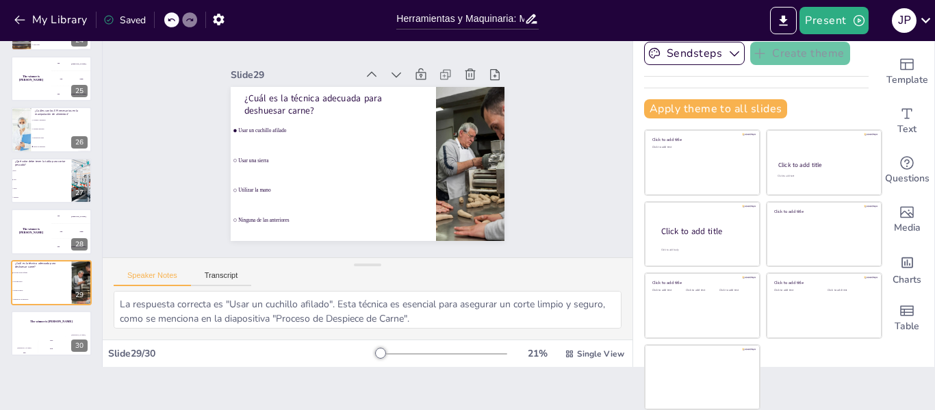
checkbox input "true"
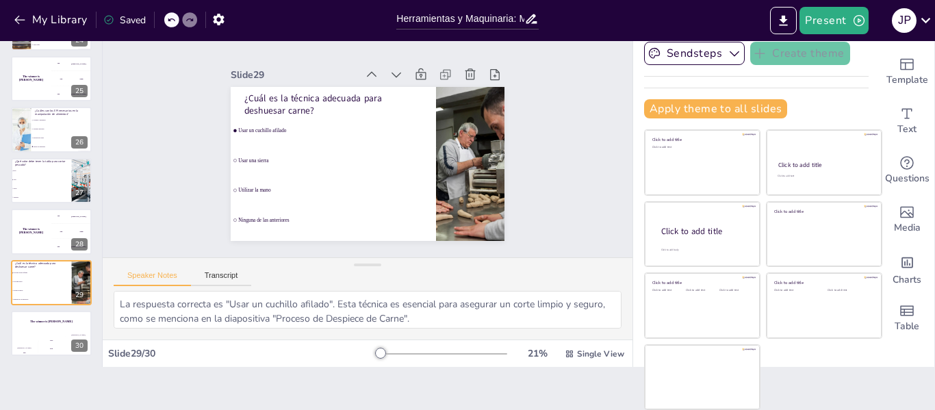
checkbox input "true"
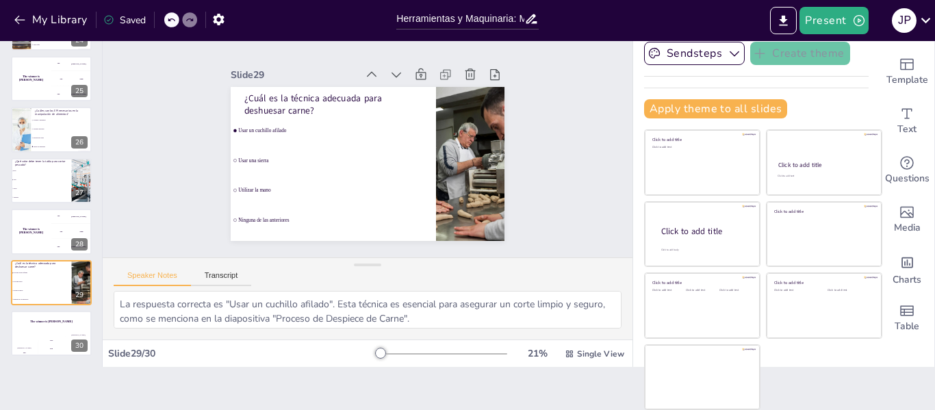
checkbox input "true"
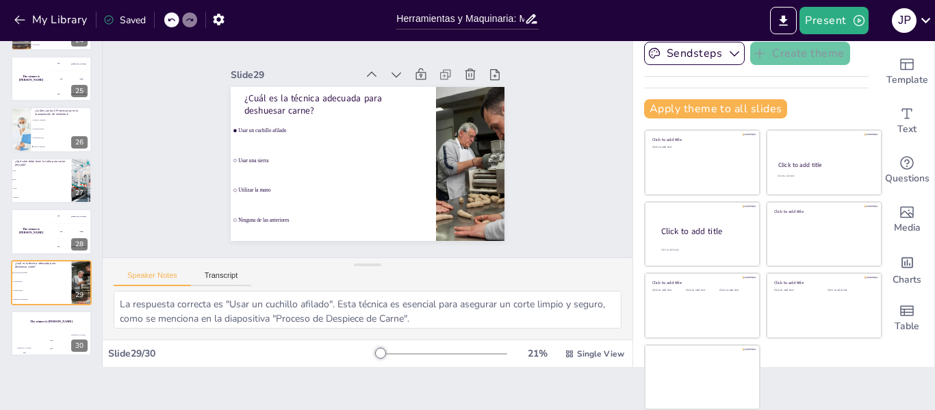
checkbox input "true"
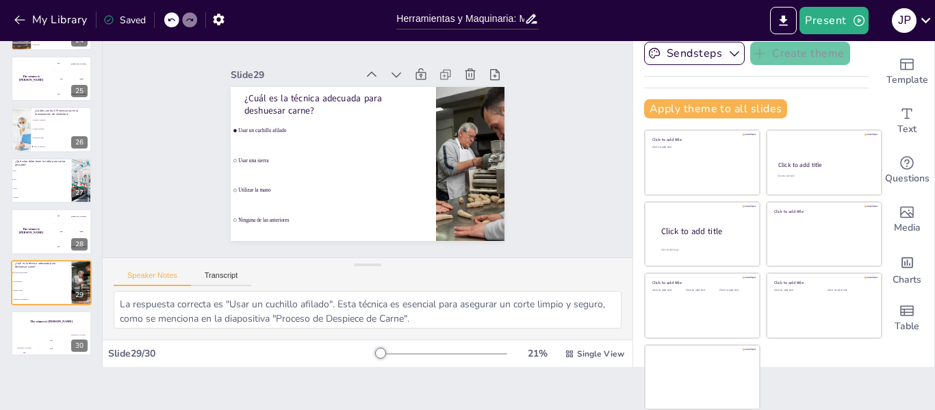
checkbox input "true"
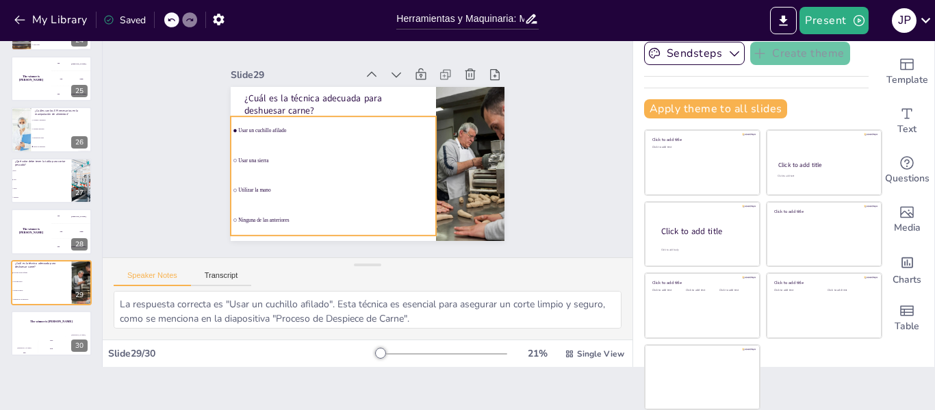
checkbox input "true"
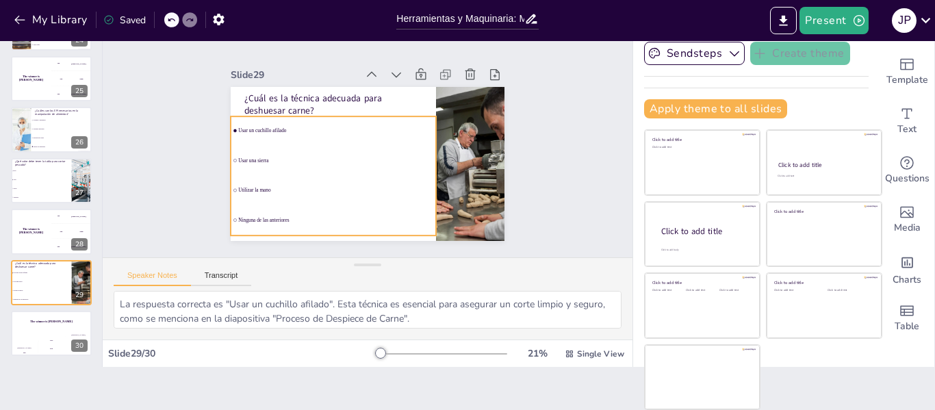
checkbox input "true"
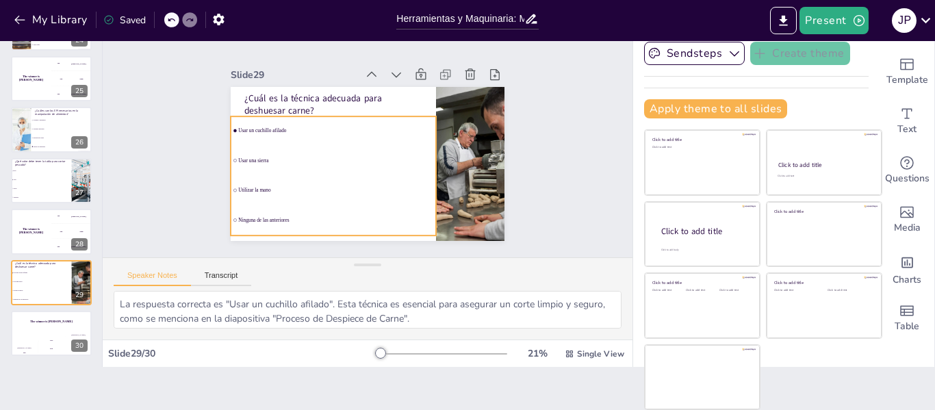
checkbox input "true"
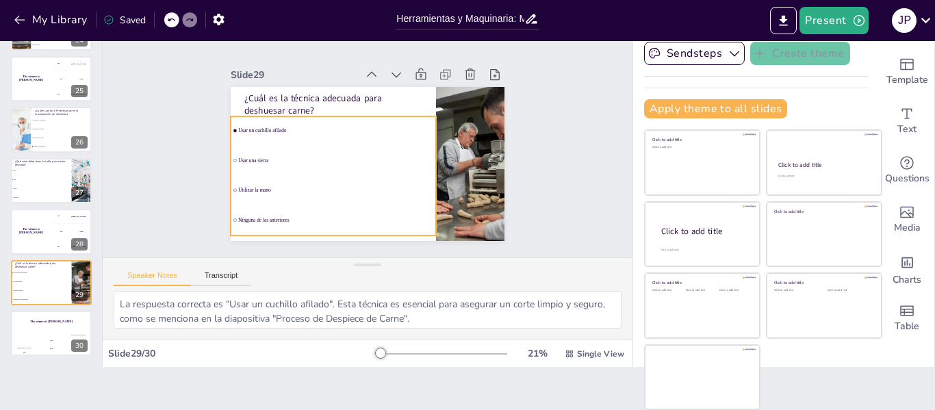
checkbox input "true"
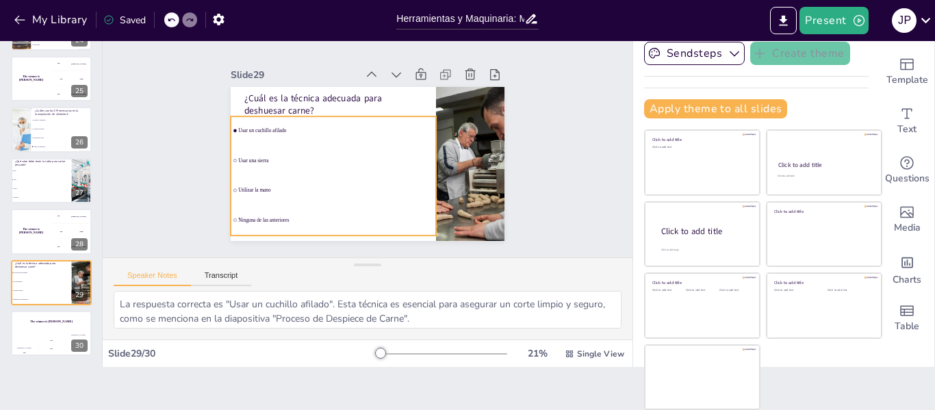
checkbox input "true"
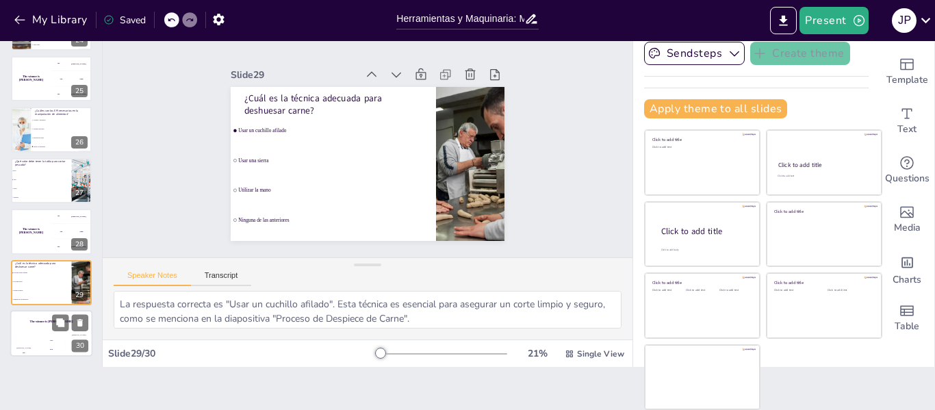
checkbox input "true"
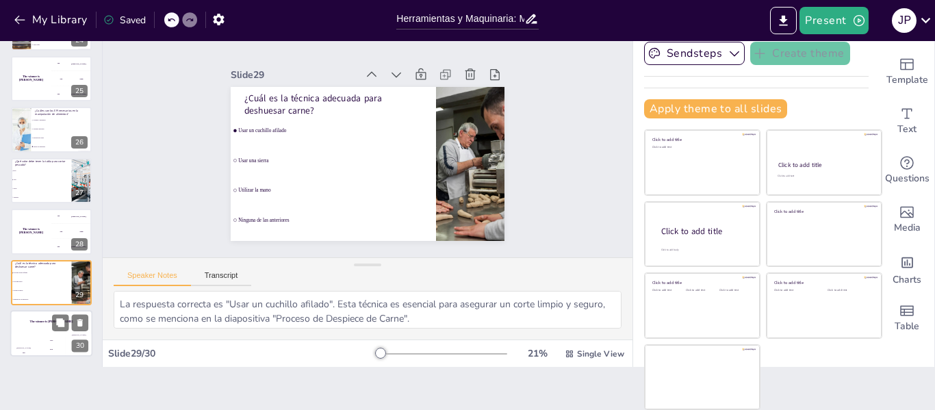
checkbox input "true"
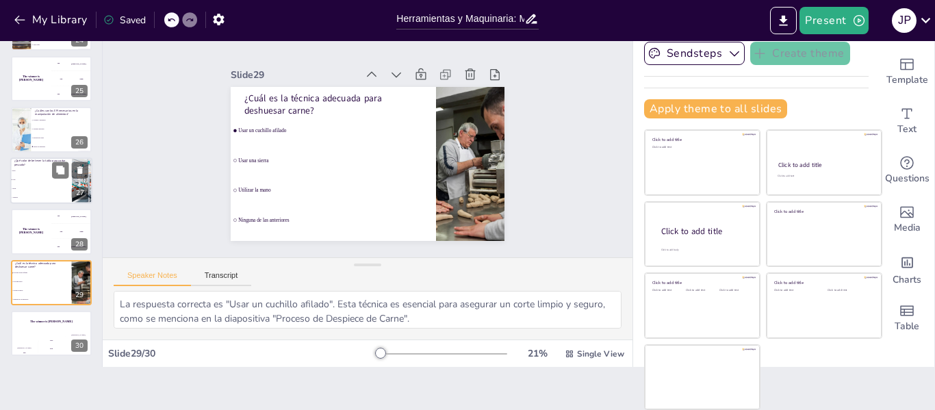
checkbox input "true"
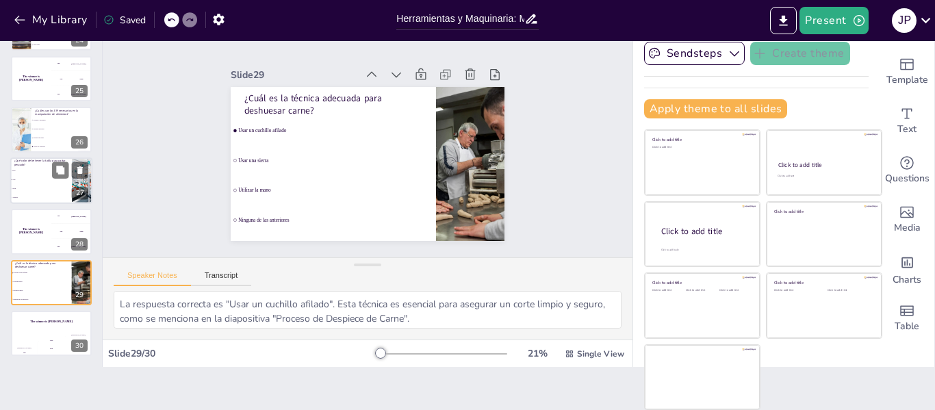
checkbox input "true"
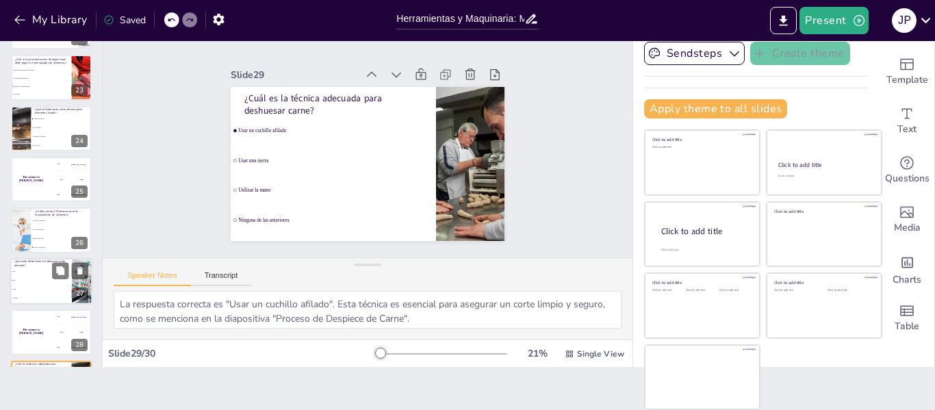
checkbox input "true"
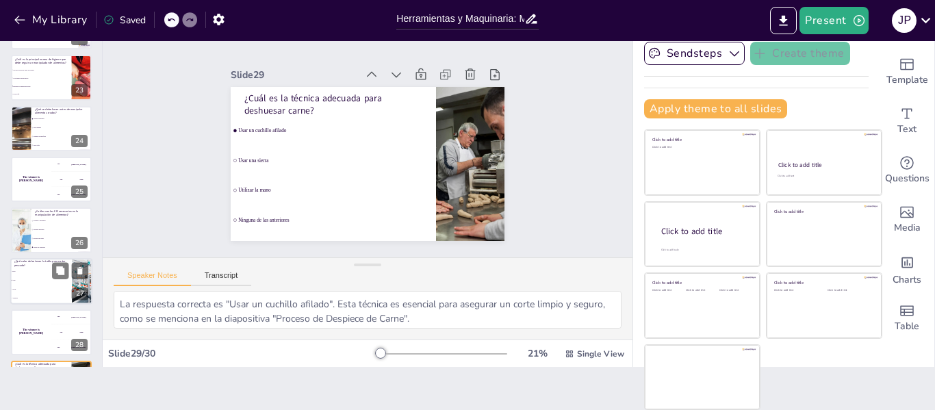
checkbox input "true"
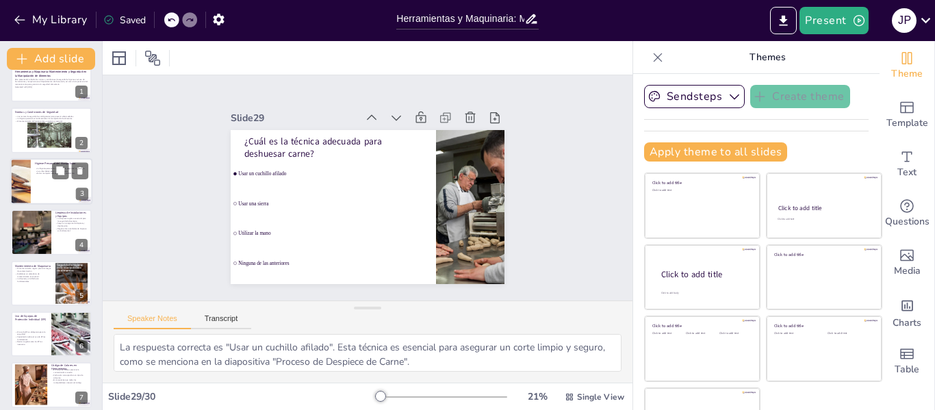
scroll to position [0, 0]
